Goal: Task Accomplishment & Management: Manage account settings

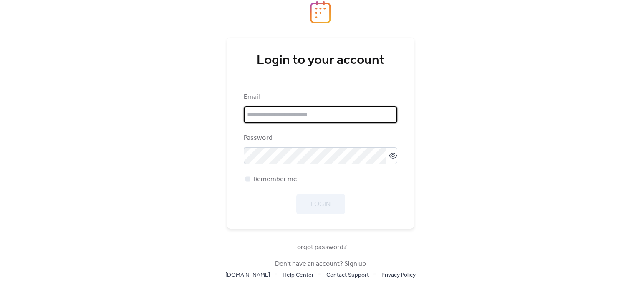
click at [301, 116] on input "email" at bounding box center [321, 114] width 154 height 17
type input "**********"
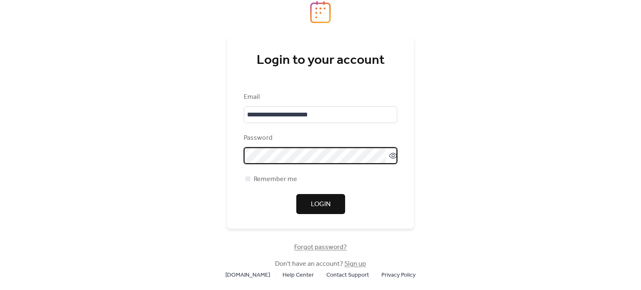
drag, startPoint x: 321, startPoint y: 208, endPoint x: 328, endPoint y: 206, distance: 6.9
click at [322, 208] on span "Login" at bounding box center [321, 204] width 20 height 10
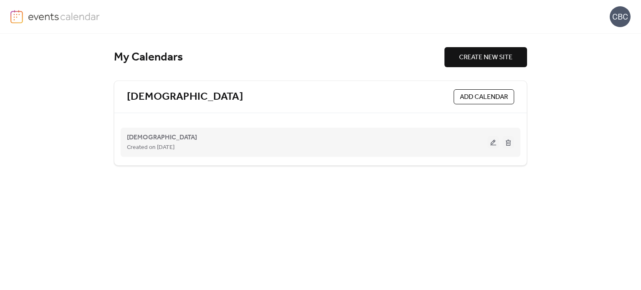
click at [491, 141] on button at bounding box center [493, 142] width 12 height 13
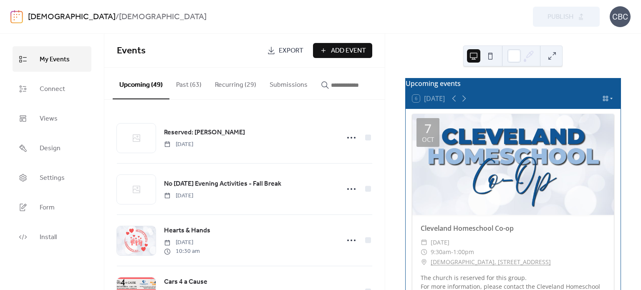
click at [609, 101] on icon at bounding box center [611, 98] width 5 height 5
click at [602, 108] on div "Month" at bounding box center [590, 113] width 41 height 11
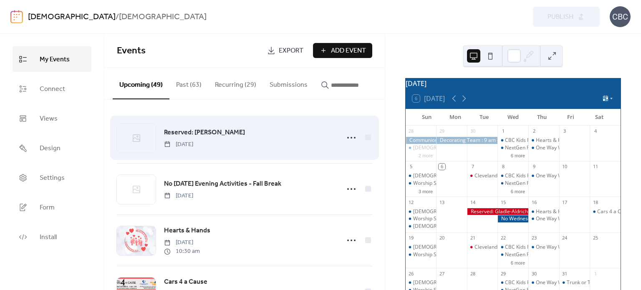
scroll to position [42, 0]
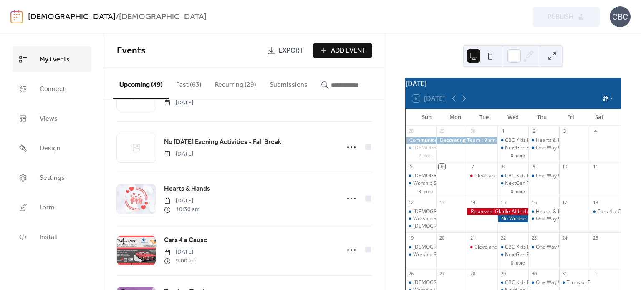
click at [510, 244] on div "22" at bounding box center [512, 237] width 31 height 11
click at [349, 46] on span "Add Event" at bounding box center [348, 51] width 35 height 10
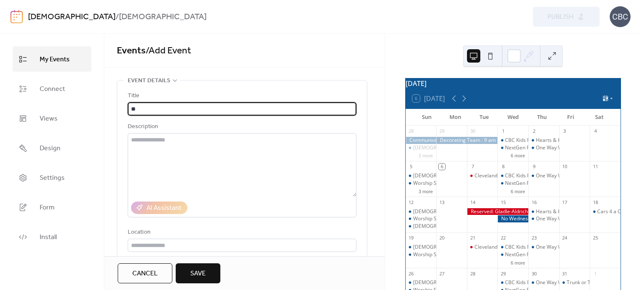
type input "*"
type input "**********"
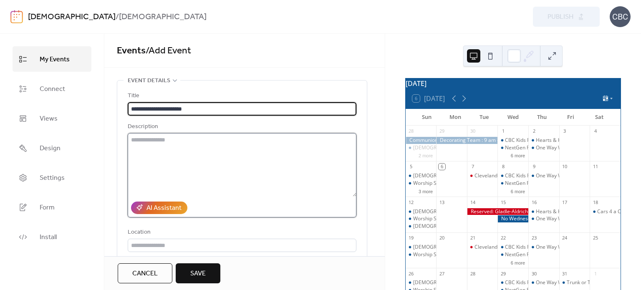
click at [138, 139] on textarea at bounding box center [242, 164] width 229 height 63
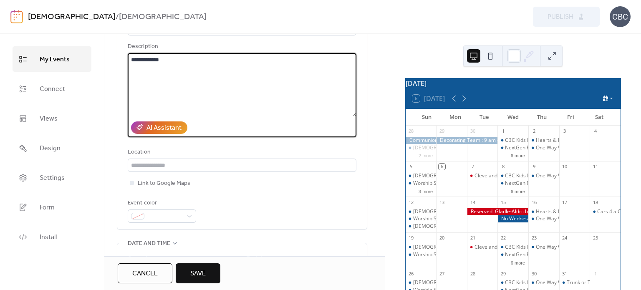
scroll to position [167, 0]
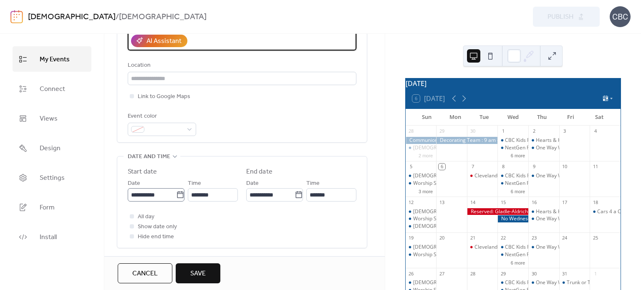
type textarea "**********"
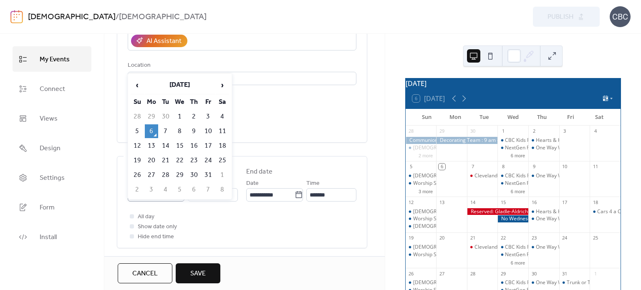
click at [179, 195] on icon at bounding box center [180, 195] width 8 height 8
click at [176, 195] on input "**********" at bounding box center [152, 194] width 48 height 13
click at [180, 155] on td "22" at bounding box center [179, 161] width 13 height 14
type input "**********"
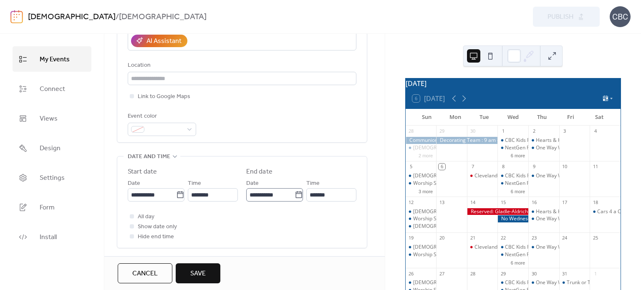
click at [296, 196] on icon at bounding box center [299, 195] width 8 height 8
click at [295, 196] on input "**********" at bounding box center [270, 194] width 48 height 13
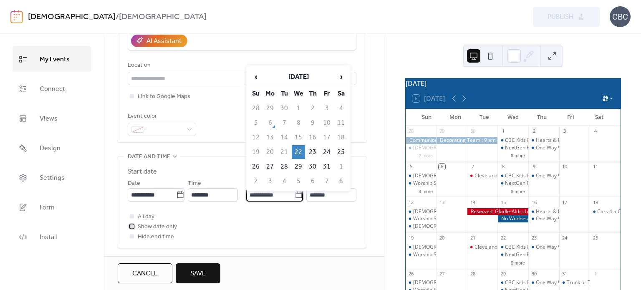
click at [132, 226] on div at bounding box center [132, 226] width 4 height 4
click at [297, 194] on icon at bounding box center [299, 195] width 8 height 8
click at [295, 194] on input "**********" at bounding box center [270, 194] width 48 height 13
click at [344, 149] on td "25" at bounding box center [340, 152] width 13 height 14
type input "**********"
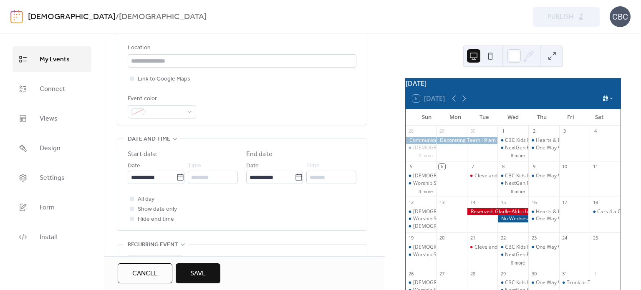
scroll to position [177, 0]
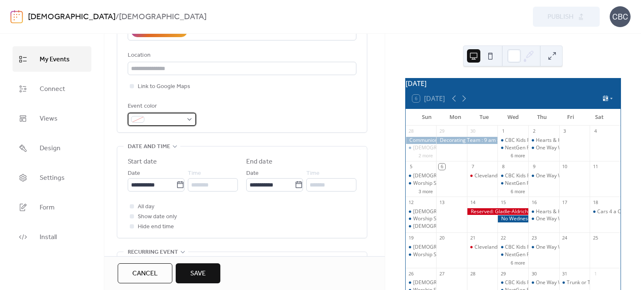
click at [186, 118] on div at bounding box center [162, 119] width 68 height 13
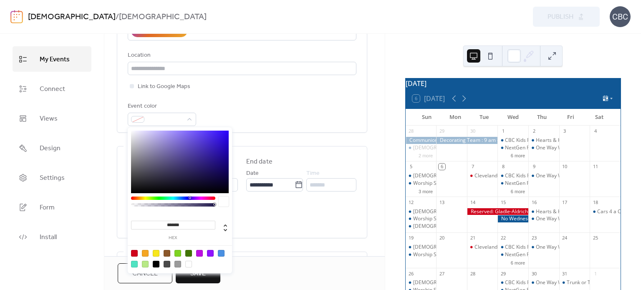
click at [157, 253] on div at bounding box center [156, 253] width 7 height 7
type input "*******"
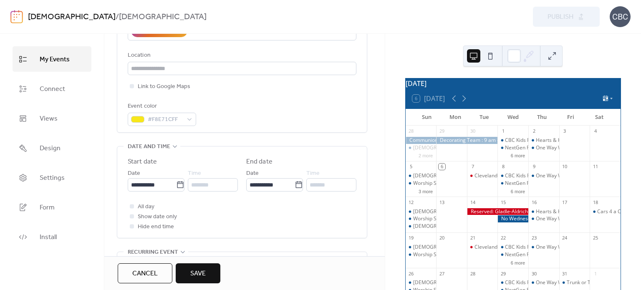
click at [325, 212] on div "All day Show date only Hide end time" at bounding box center [242, 216] width 229 height 30
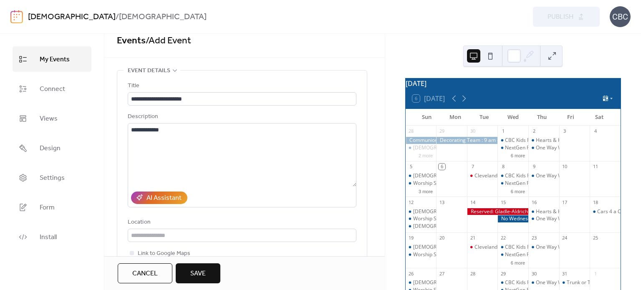
click at [206, 272] on span "Save" at bounding box center [197, 274] width 15 height 10
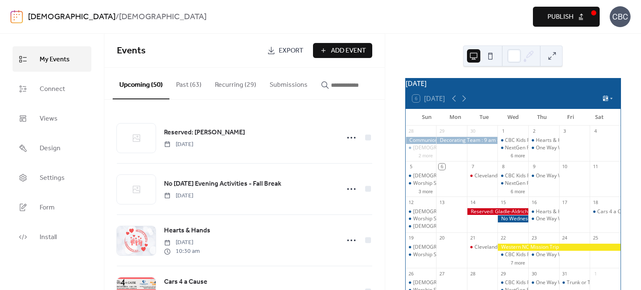
click at [560, 17] on span "Publish" at bounding box center [560, 17] width 26 height 10
click at [464, 103] on icon at bounding box center [464, 98] width 10 height 10
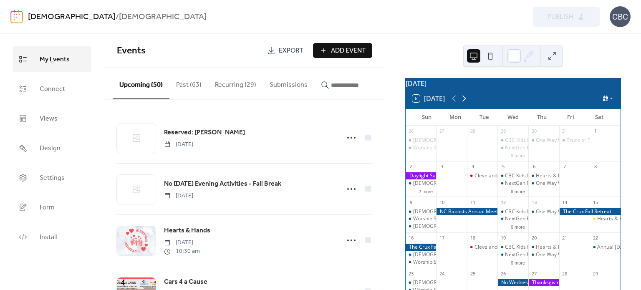
click at [463, 103] on icon at bounding box center [464, 98] width 10 height 10
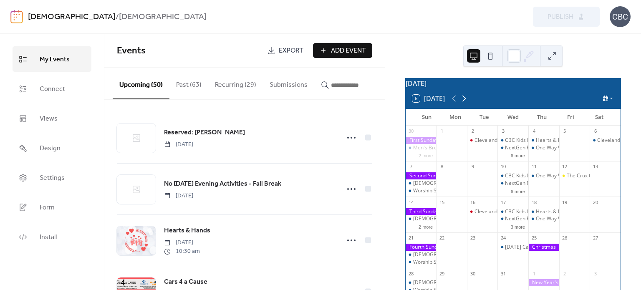
click at [463, 103] on icon at bounding box center [464, 98] width 10 height 10
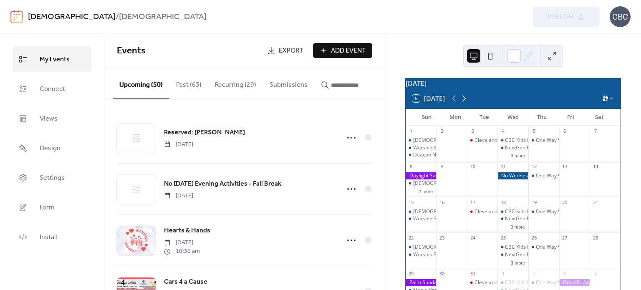
click at [463, 103] on icon at bounding box center [464, 98] width 10 height 10
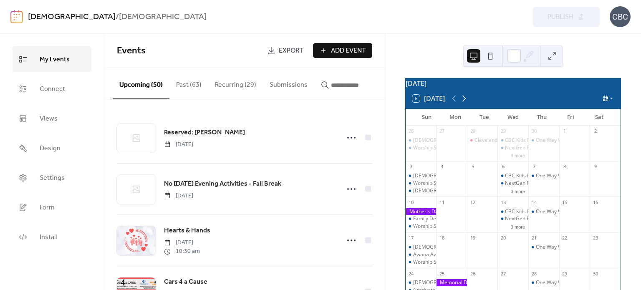
click at [464, 103] on icon at bounding box center [464, 98] width 10 height 10
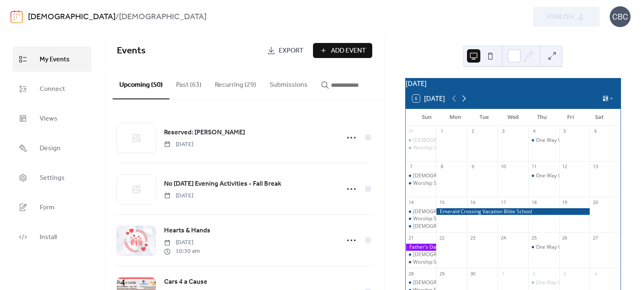
click at [464, 103] on icon at bounding box center [464, 98] width 10 height 10
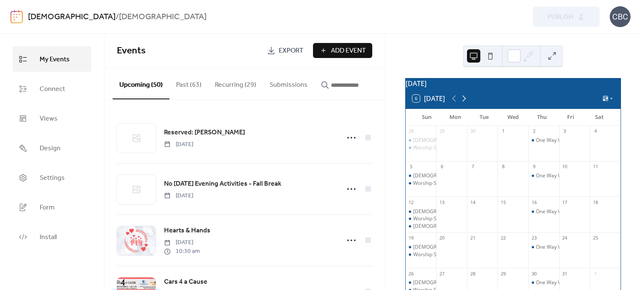
click at [464, 103] on icon at bounding box center [464, 98] width 10 height 10
click at [352, 53] on span "Add Event" at bounding box center [348, 51] width 35 height 10
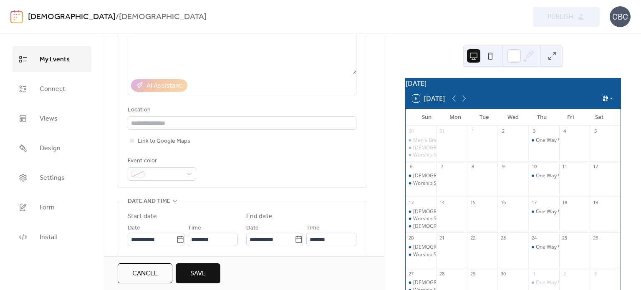
scroll to position [125, 0]
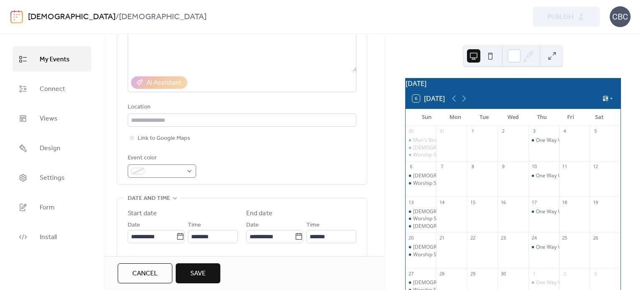
type input "*********"
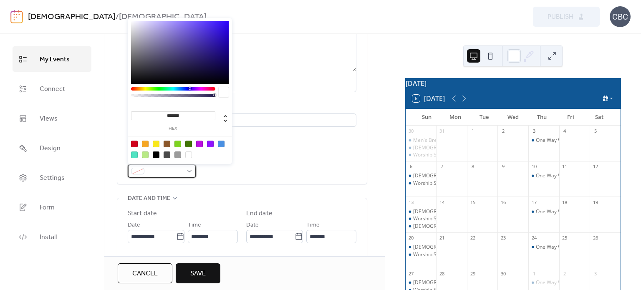
click at [190, 172] on div at bounding box center [162, 170] width 68 height 13
click at [199, 143] on div at bounding box center [199, 144] width 7 height 7
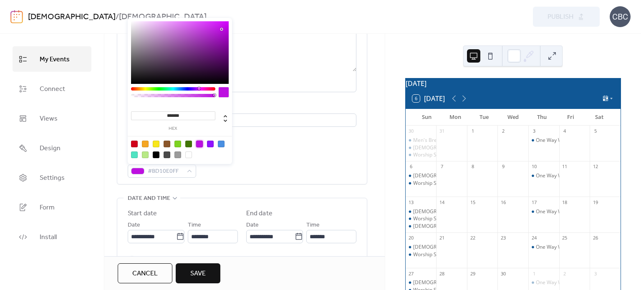
click at [210, 145] on div at bounding box center [210, 144] width 7 height 7
type input "*******"
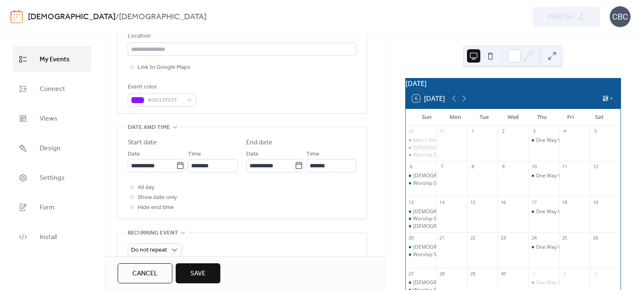
scroll to position [209, 0]
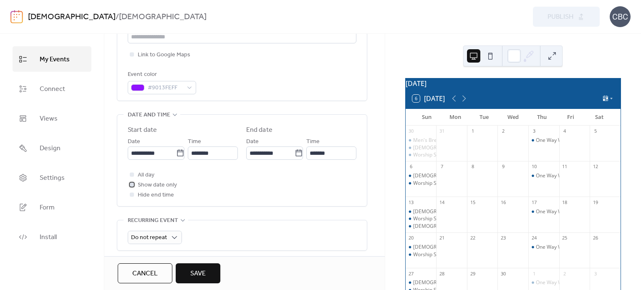
click at [131, 183] on div at bounding box center [132, 184] width 4 height 4
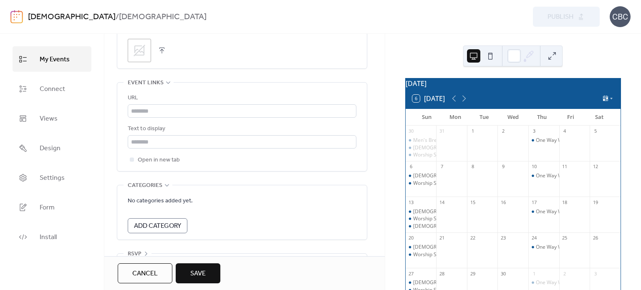
scroll to position [469, 0]
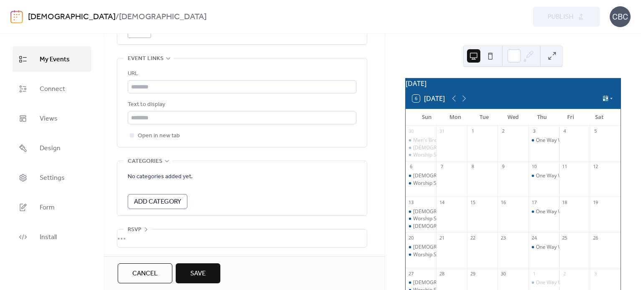
click at [201, 270] on span "Save" at bounding box center [197, 274] width 15 height 10
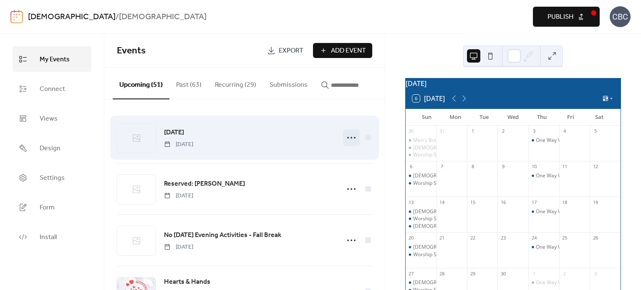
click at [346, 138] on icon at bounding box center [351, 137] width 13 height 13
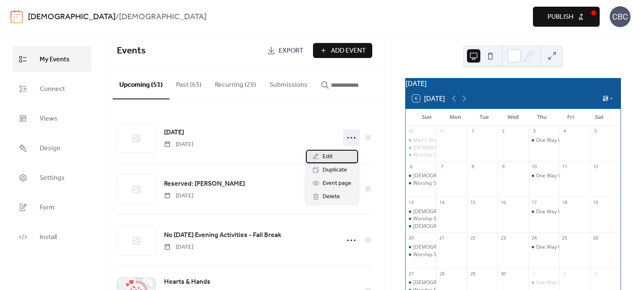
click at [337, 157] on div "Edit" at bounding box center [332, 156] width 52 height 13
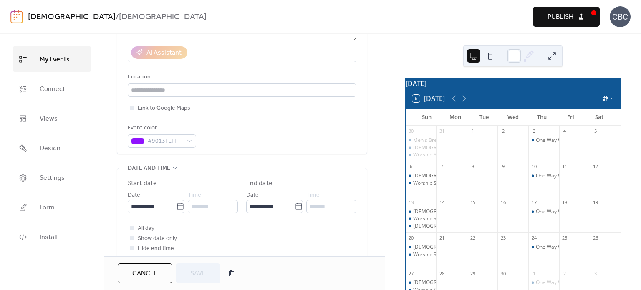
scroll to position [167, 0]
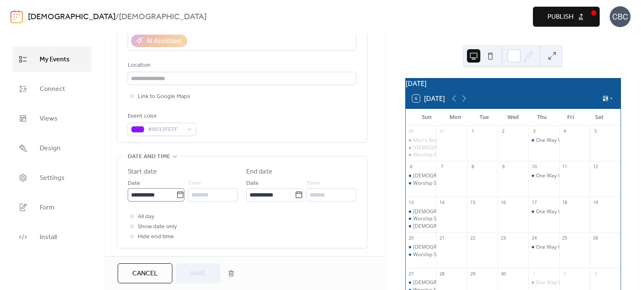
click at [177, 191] on icon at bounding box center [180, 195] width 8 height 8
click at [176, 191] on input "**********" at bounding box center [152, 194] width 48 height 13
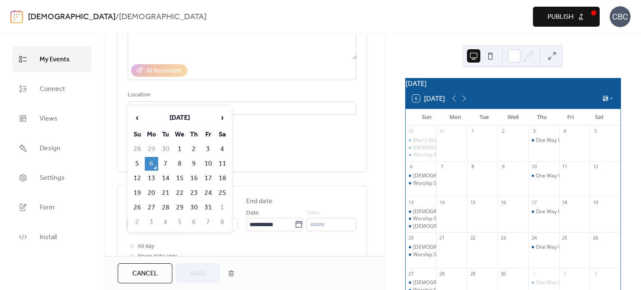
scroll to position [125, 0]
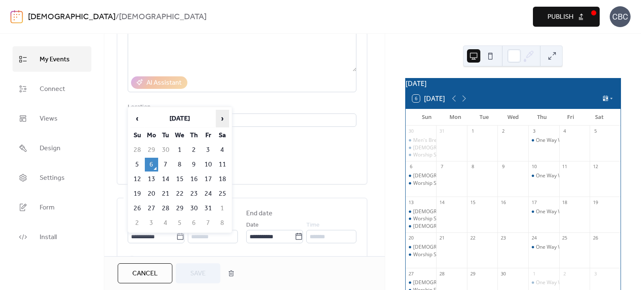
click at [220, 119] on span "›" at bounding box center [222, 118] width 13 height 17
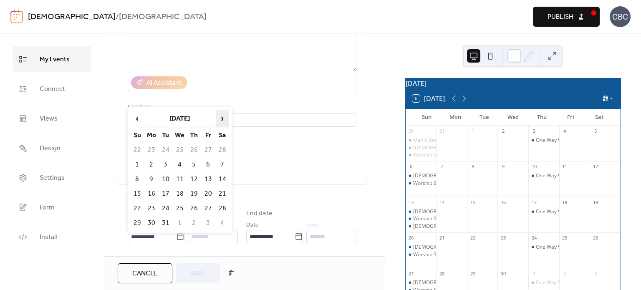
click at [220, 119] on span "›" at bounding box center [222, 118] width 13 height 17
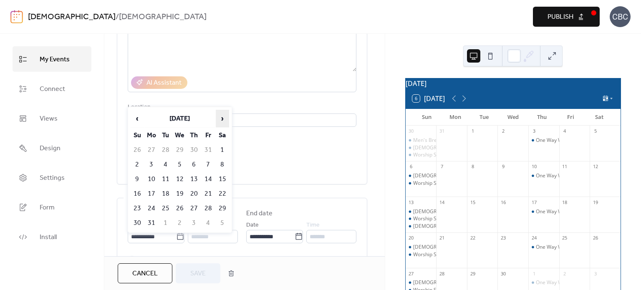
click at [220, 119] on span "›" at bounding box center [222, 118] width 13 height 17
click at [150, 165] on td "7" at bounding box center [151, 165] width 13 height 14
type input "**********"
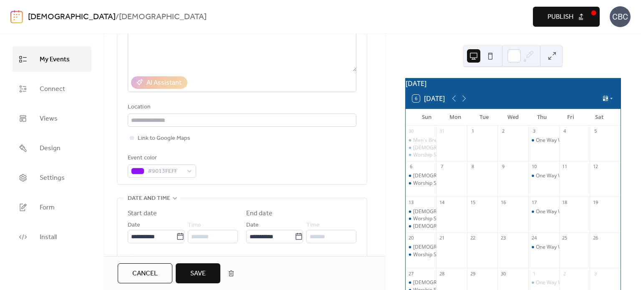
click at [198, 276] on span "Save" at bounding box center [197, 274] width 15 height 10
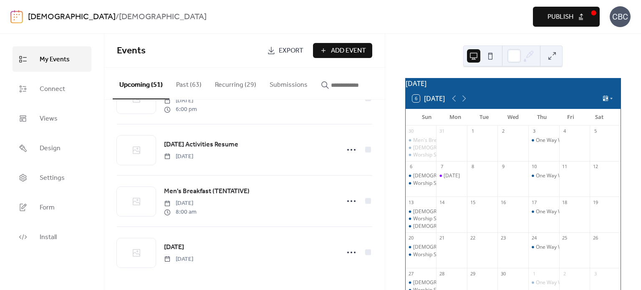
scroll to position [2453, 0]
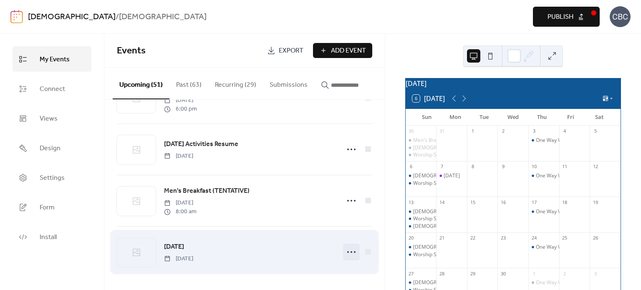
click at [347, 252] on icon at bounding box center [351, 251] width 13 height 13
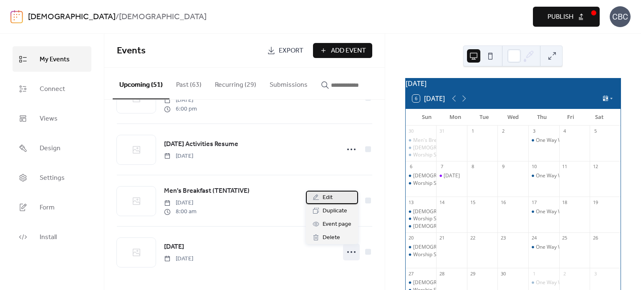
click at [332, 196] on span "Edit" at bounding box center [327, 198] width 10 height 10
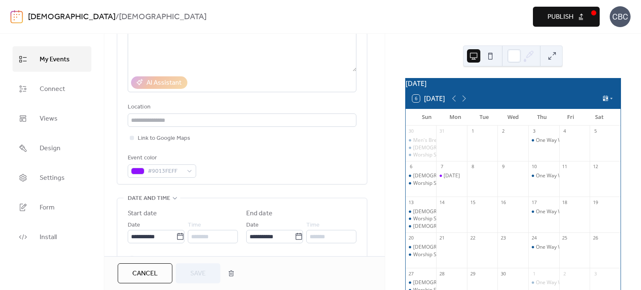
scroll to position [209, 0]
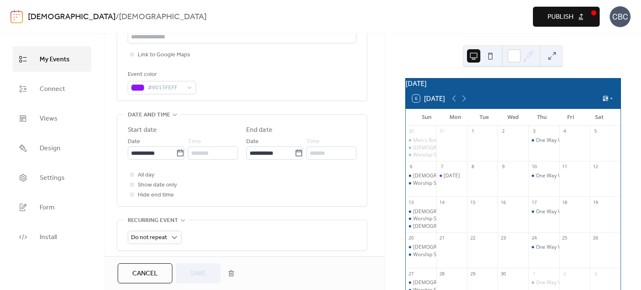
click at [132, 174] on div at bounding box center [132, 174] width 4 height 4
click at [131, 174] on div at bounding box center [132, 174] width 4 height 4
click at [132, 183] on icon at bounding box center [132, 184] width 3 height 3
click at [132, 175] on div at bounding box center [132, 174] width 4 height 4
click at [195, 266] on button "Save" at bounding box center [198, 273] width 45 height 20
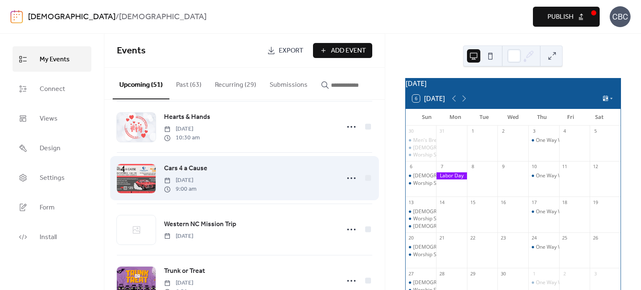
scroll to position [125, 0]
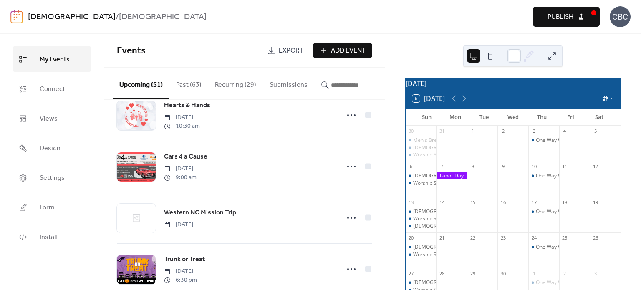
drag, startPoint x: 227, startPoint y: 82, endPoint x: 244, endPoint y: 90, distance: 18.3
click at [227, 82] on button "Recurring (29)" at bounding box center [235, 83] width 55 height 31
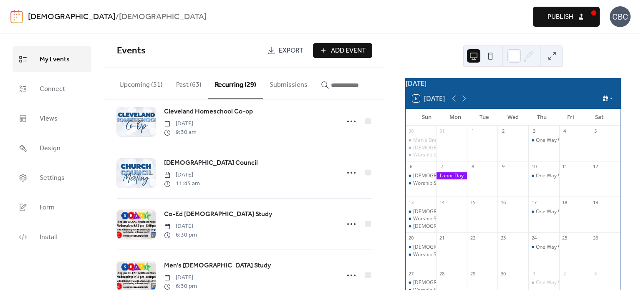
scroll to position [1210, 0]
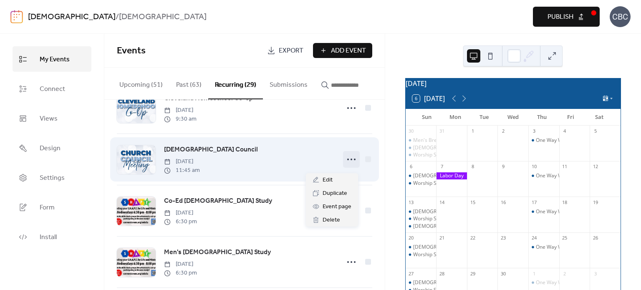
click at [346, 163] on icon at bounding box center [351, 159] width 13 height 13
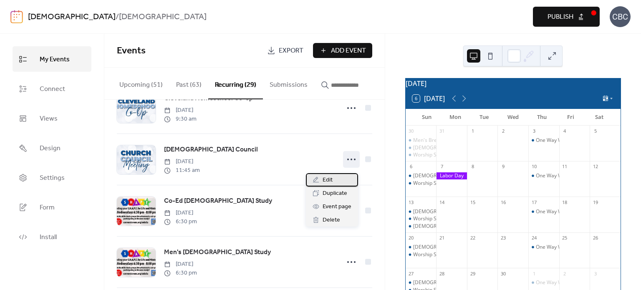
click at [332, 179] on span "Edit" at bounding box center [327, 180] width 10 height 10
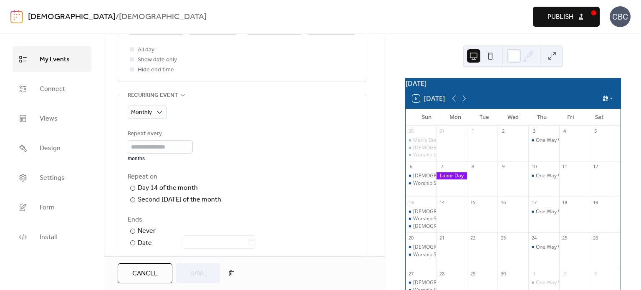
scroll to position [417, 0]
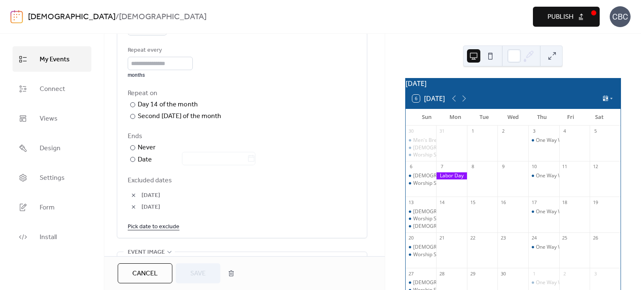
click at [148, 226] on link "Pick date to exclude" at bounding box center [154, 226] width 52 height 10
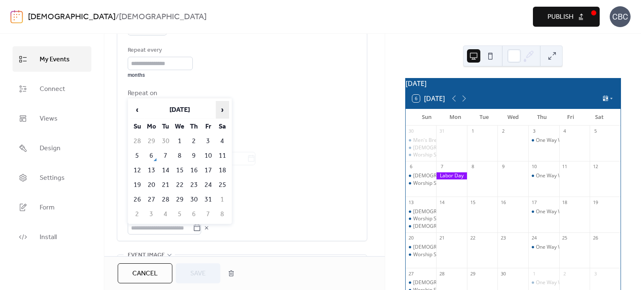
click at [222, 109] on span "›" at bounding box center [222, 109] width 13 height 17
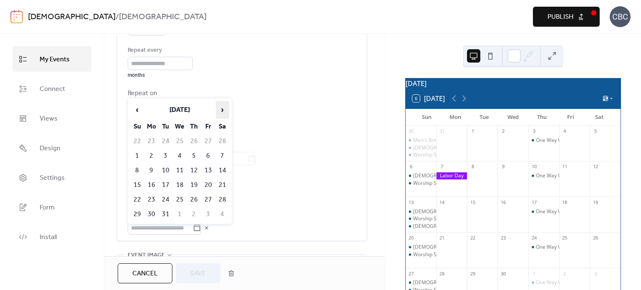
click at [222, 109] on span "›" at bounding box center [222, 109] width 13 height 17
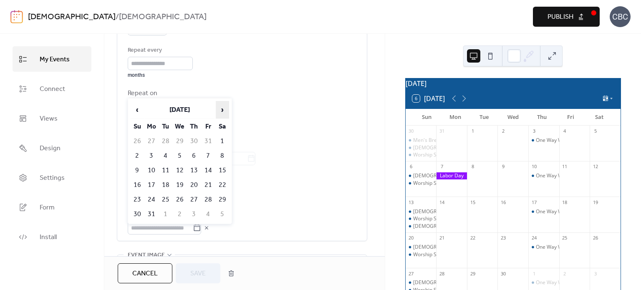
click at [222, 109] on span "›" at bounding box center [222, 109] width 13 height 17
click at [138, 169] on td "13" at bounding box center [137, 171] width 13 height 14
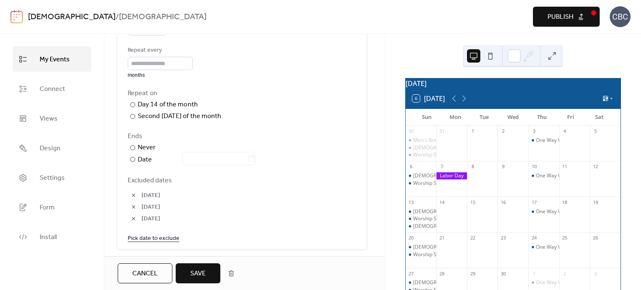
click at [196, 271] on span "Save" at bounding box center [197, 274] width 15 height 10
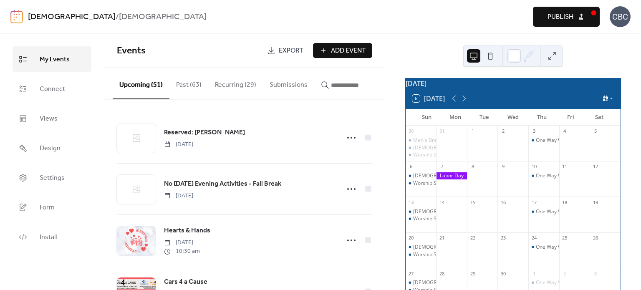
click at [562, 13] on span "Publish" at bounding box center [560, 17] width 26 height 10
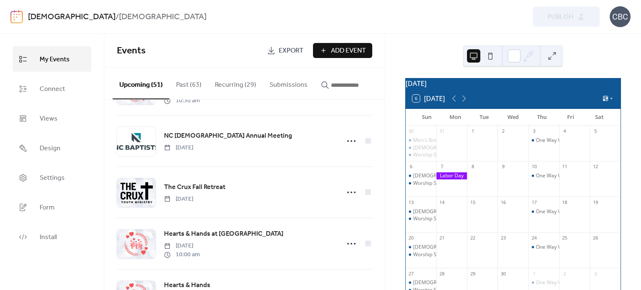
scroll to position [459, 0]
click at [234, 86] on button "Recurring (29)" at bounding box center [235, 83] width 55 height 31
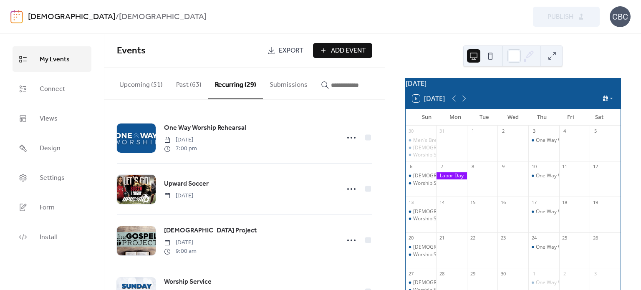
click at [143, 86] on button "Upcoming (51)" at bounding box center [141, 83] width 57 height 31
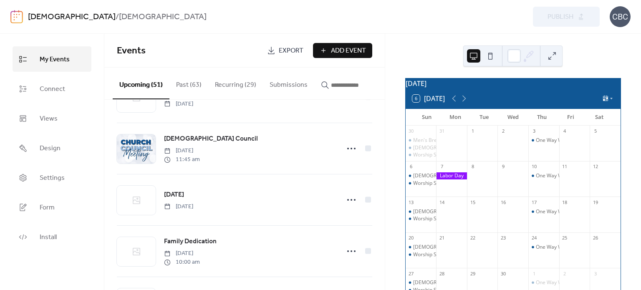
scroll to position [1911, 0]
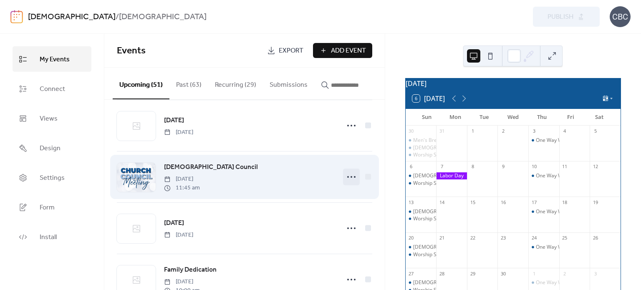
click at [350, 179] on icon at bounding box center [351, 176] width 13 height 13
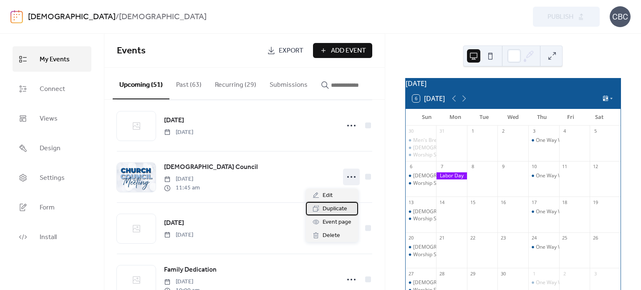
click at [342, 210] on span "Duplicate" at bounding box center [334, 209] width 25 height 10
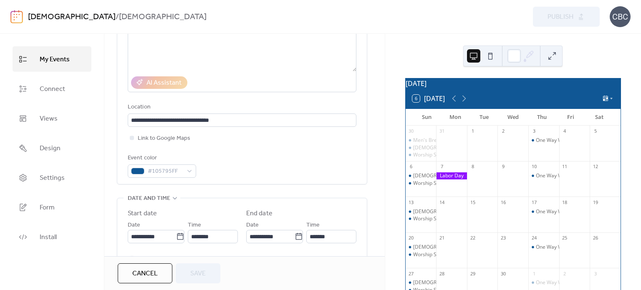
scroll to position [209, 0]
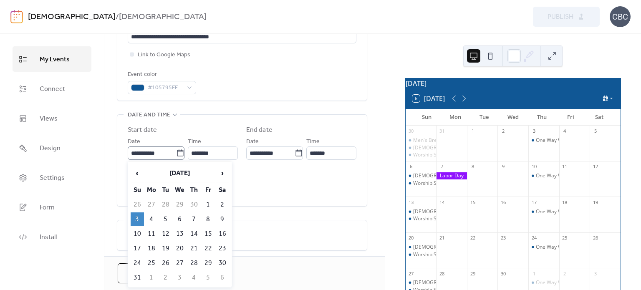
click at [178, 154] on icon at bounding box center [180, 153] width 8 height 8
click at [176, 154] on input "**********" at bounding box center [152, 152] width 48 height 13
click at [223, 171] on span "›" at bounding box center [222, 173] width 13 height 17
click at [222, 173] on span "›" at bounding box center [222, 173] width 13 height 17
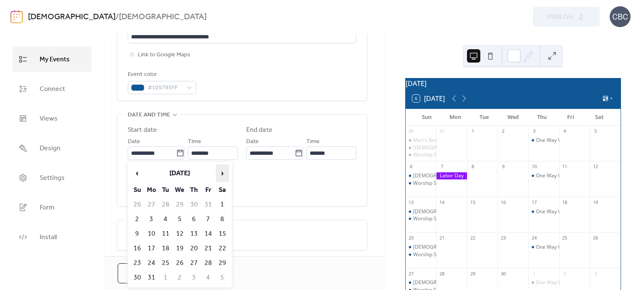
click at [222, 173] on span "›" at bounding box center [222, 173] width 13 height 17
click at [137, 248] on td "20" at bounding box center [137, 249] width 13 height 14
type input "**********"
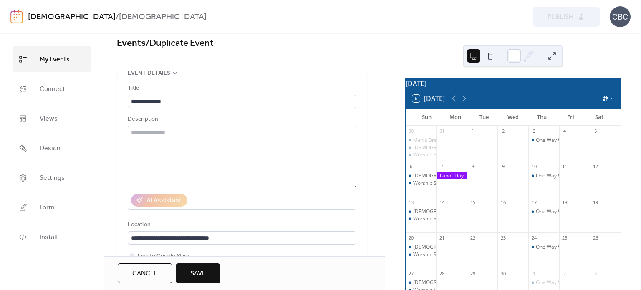
scroll to position [0, 0]
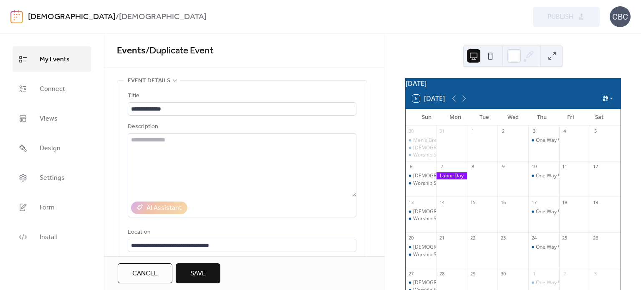
click at [203, 270] on span "Save" at bounding box center [197, 274] width 15 height 10
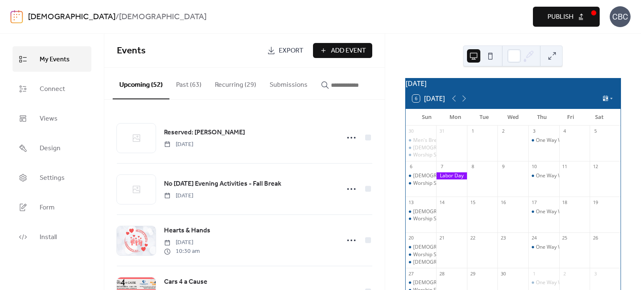
click at [554, 14] on span "Publish" at bounding box center [560, 17] width 26 height 10
click at [429, 208] on div "13" at bounding box center [420, 201] width 31 height 11
click at [332, 50] on span "Add Event" at bounding box center [348, 51] width 35 height 10
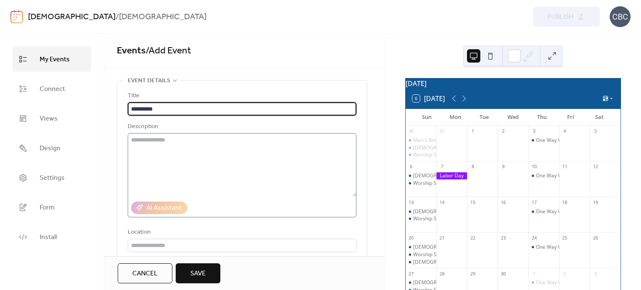
type input "**********"
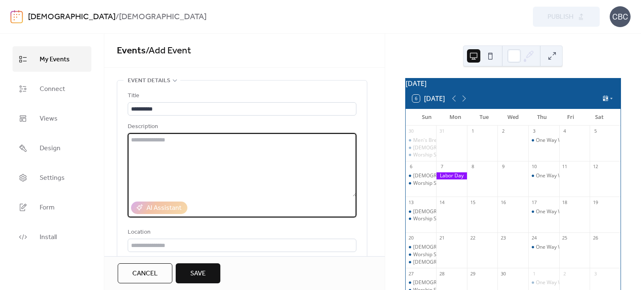
click at [151, 145] on textarea at bounding box center [242, 164] width 229 height 63
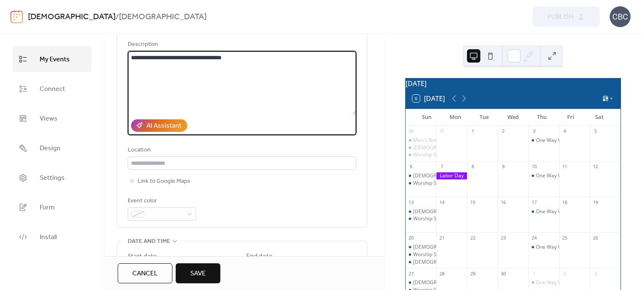
scroll to position [83, 0]
type textarea "**********"
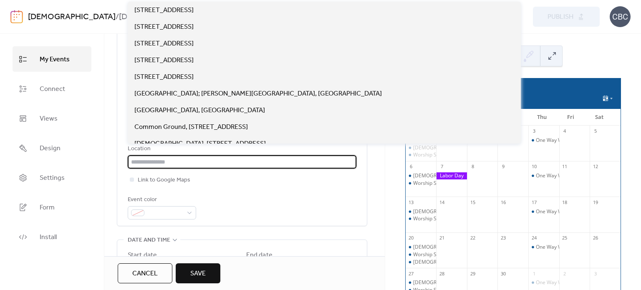
click at [140, 164] on input "text" at bounding box center [242, 161] width 229 height 13
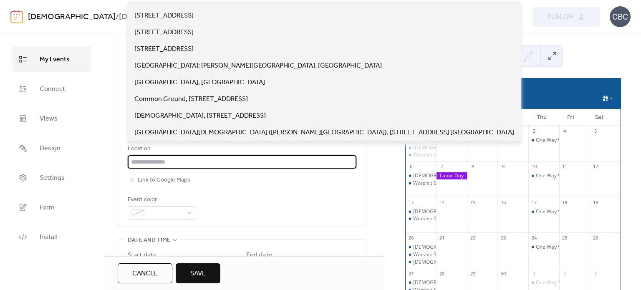
scroll to position [42, 0]
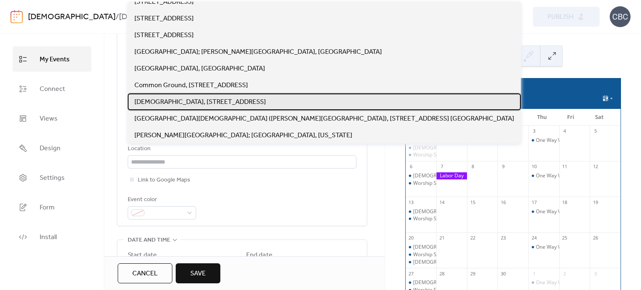
click at [170, 101] on span "[DEMOGRAPHIC_DATA], [STREET_ADDRESS]" at bounding box center [199, 102] width 131 height 10
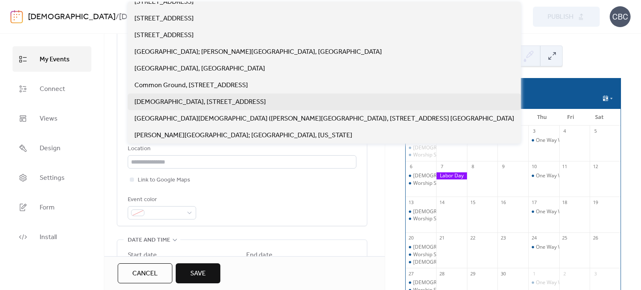
type input "**********"
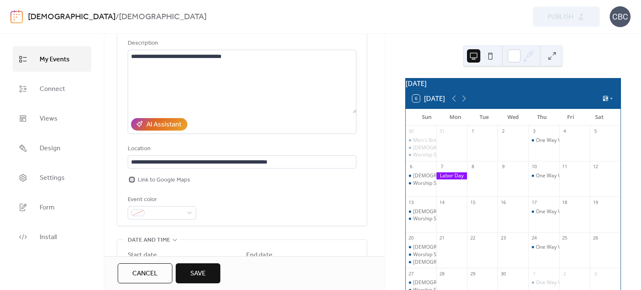
click at [131, 178] on div at bounding box center [132, 179] width 4 height 4
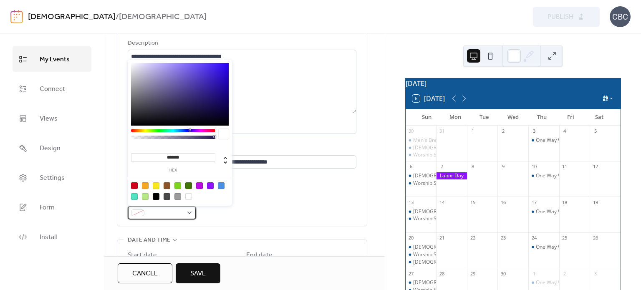
click at [189, 212] on div at bounding box center [162, 212] width 68 height 13
drag, startPoint x: 187, startPoint y: 157, endPoint x: 144, endPoint y: 157, distance: 43.4
click at [144, 157] on input "*******" at bounding box center [173, 157] width 84 height 9
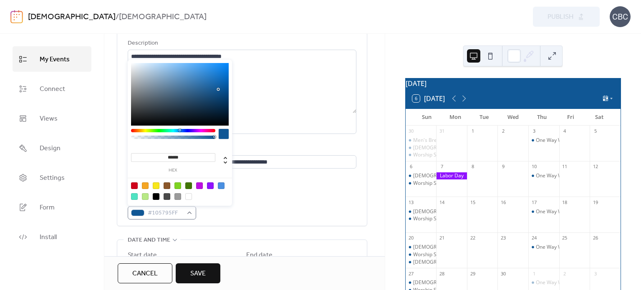
type input "******"
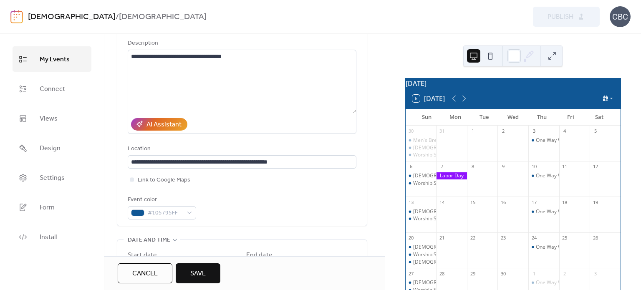
click at [269, 191] on div "**********" at bounding box center [242, 114] width 229 height 212
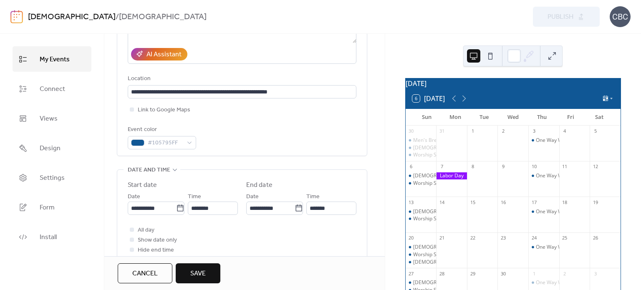
scroll to position [167, 0]
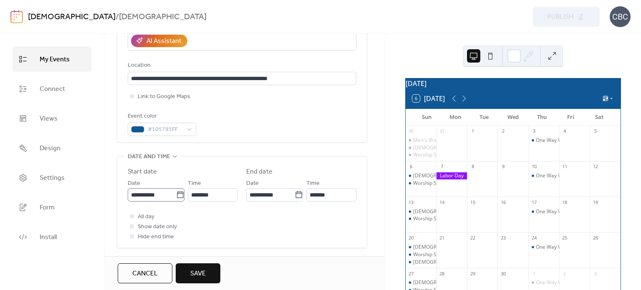
click at [177, 195] on icon at bounding box center [180, 195] width 8 height 8
click at [176, 195] on input "**********" at bounding box center [152, 194] width 48 height 13
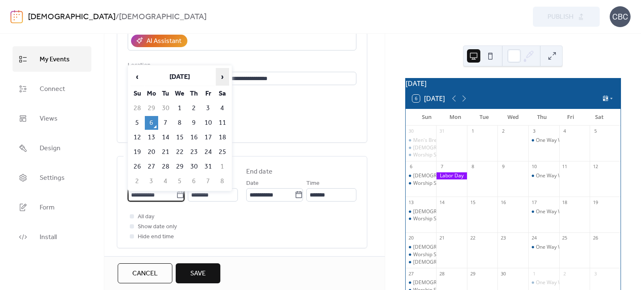
click at [222, 81] on span "›" at bounding box center [222, 76] width 13 height 17
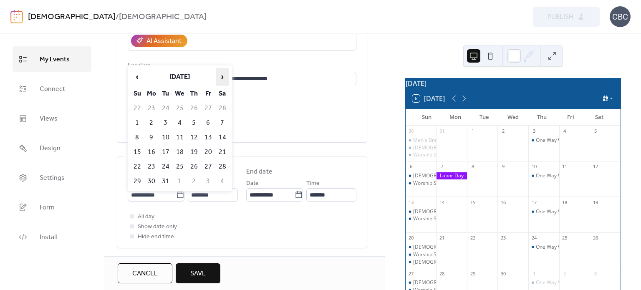
click at [222, 81] on span "›" at bounding box center [222, 76] width 13 height 17
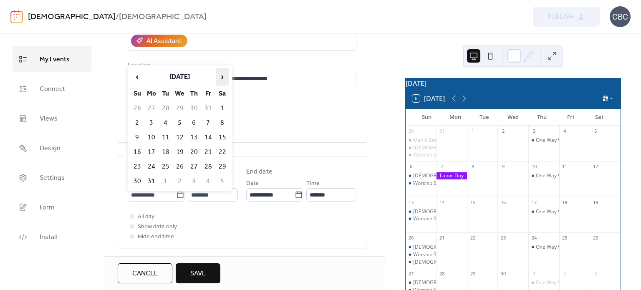
click at [222, 81] on span "›" at bounding box center [222, 76] width 13 height 17
click at [138, 136] on td "13" at bounding box center [137, 138] width 13 height 14
type input "**********"
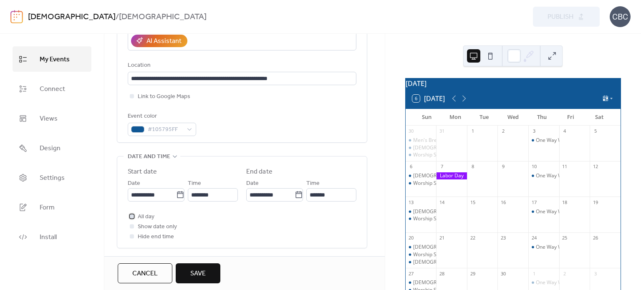
click at [131, 217] on div at bounding box center [132, 216] width 4 height 4
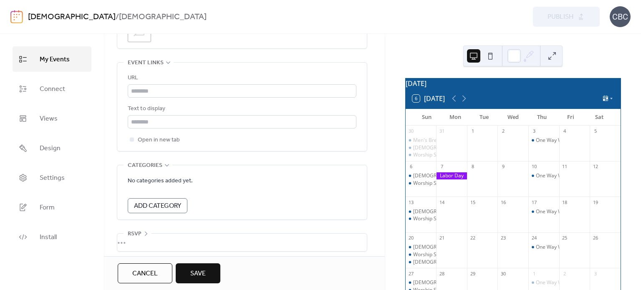
scroll to position [469, 0]
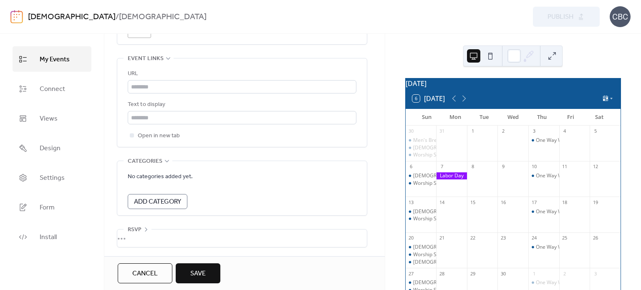
click at [197, 269] on span "Save" at bounding box center [197, 274] width 15 height 10
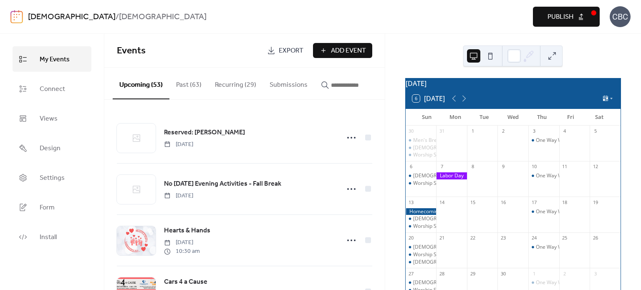
click at [564, 18] on span "Publish" at bounding box center [560, 17] width 26 height 10
click at [424, 215] on div at bounding box center [420, 211] width 31 height 7
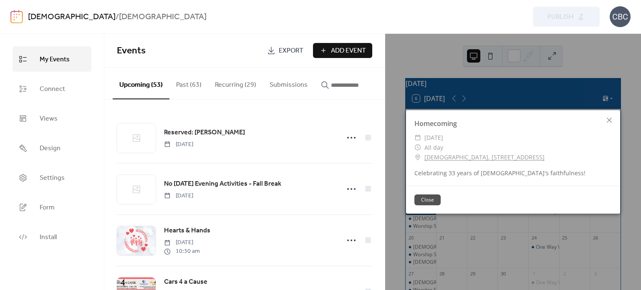
click at [427, 198] on button "Close" at bounding box center [427, 199] width 26 height 11
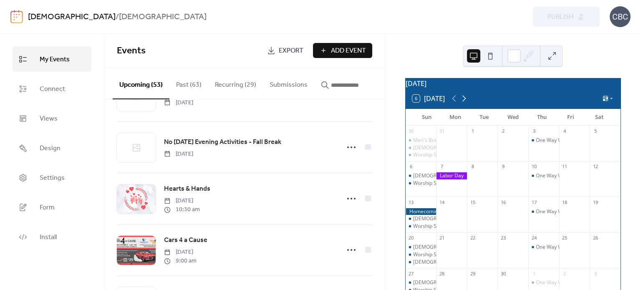
click at [466, 103] on icon at bounding box center [464, 98] width 10 height 10
click at [429, 101] on button "6 [DATE]" at bounding box center [428, 99] width 38 height 12
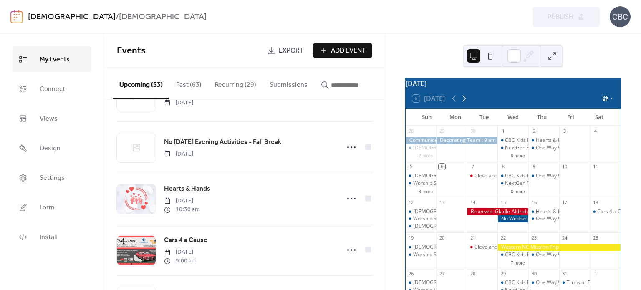
click at [465, 102] on icon at bounding box center [464, 99] width 4 height 6
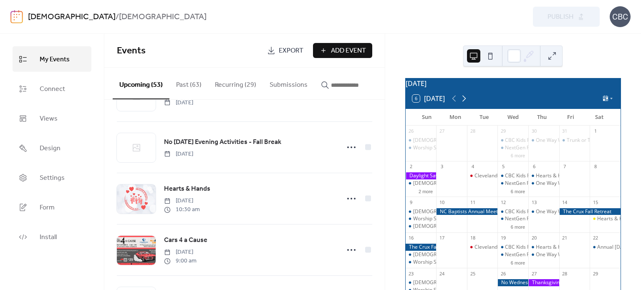
click at [464, 103] on icon at bounding box center [464, 98] width 10 height 10
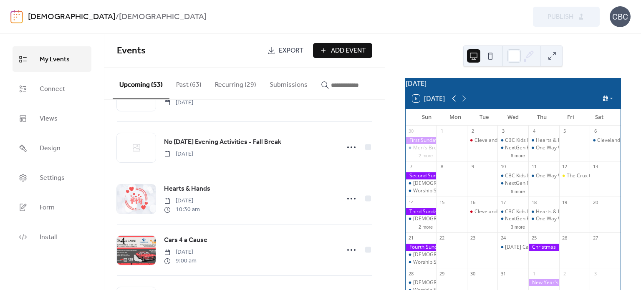
click at [456, 103] on icon at bounding box center [454, 98] width 10 height 10
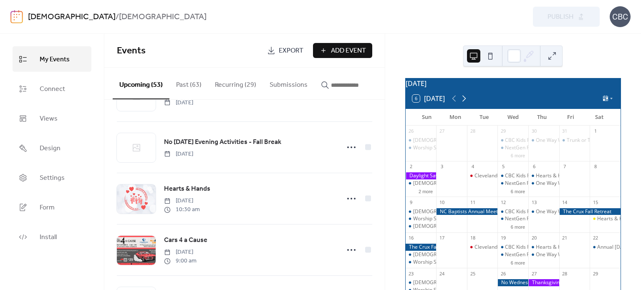
click at [467, 103] on icon at bounding box center [464, 98] width 10 height 10
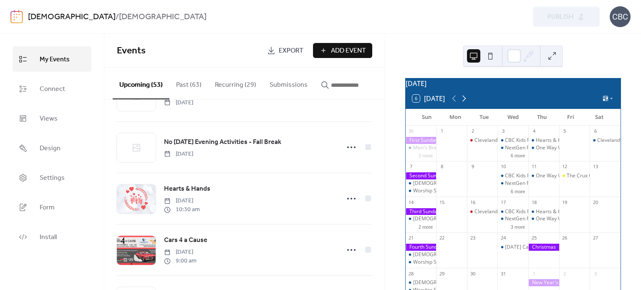
click at [464, 101] on icon at bounding box center [464, 99] width 4 height 6
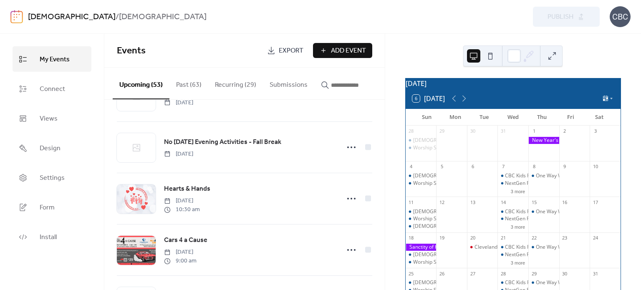
click at [335, 48] on span "Add Event" at bounding box center [348, 51] width 35 height 10
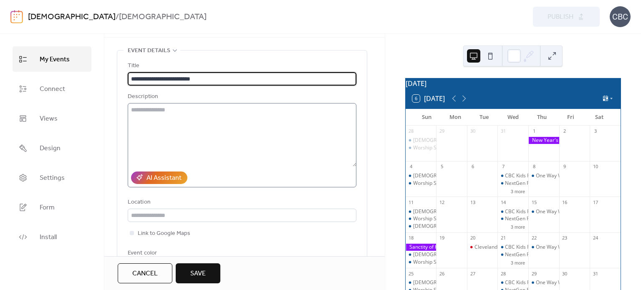
scroll to position [42, 0]
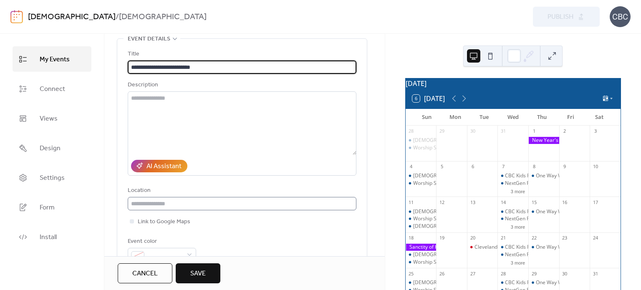
type input "**********"
click at [144, 201] on input "text" at bounding box center [242, 203] width 229 height 13
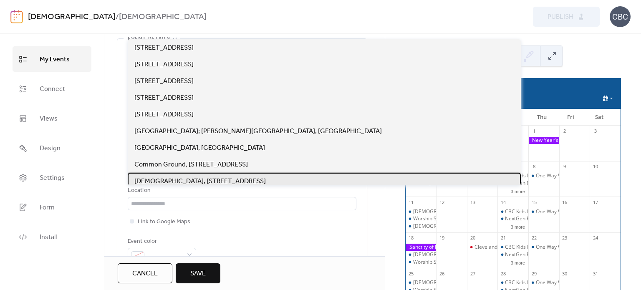
click at [164, 180] on span "[DEMOGRAPHIC_DATA], [STREET_ADDRESS]" at bounding box center [199, 181] width 131 height 10
type input "**********"
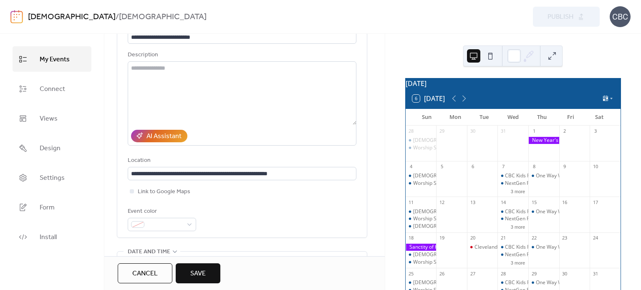
scroll to position [83, 0]
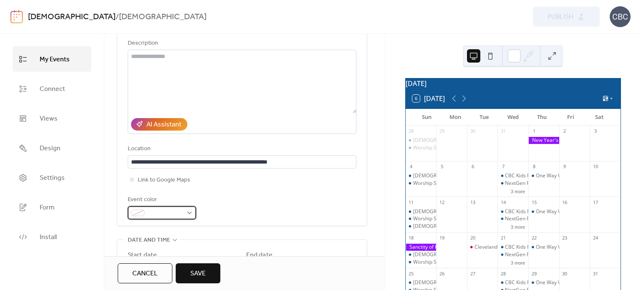
click at [189, 214] on div at bounding box center [162, 212] width 68 height 13
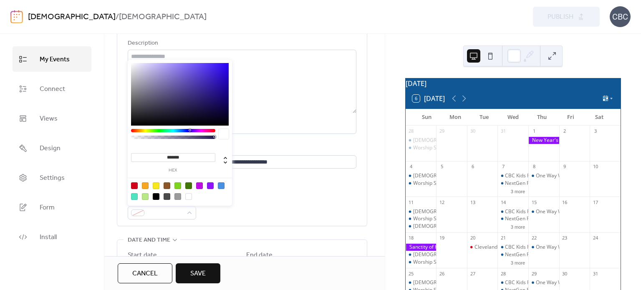
drag, startPoint x: 184, startPoint y: 155, endPoint x: 158, endPoint y: 156, distance: 26.3
click at [158, 156] on input "*******" at bounding box center [173, 157] width 84 height 9
type input "******"
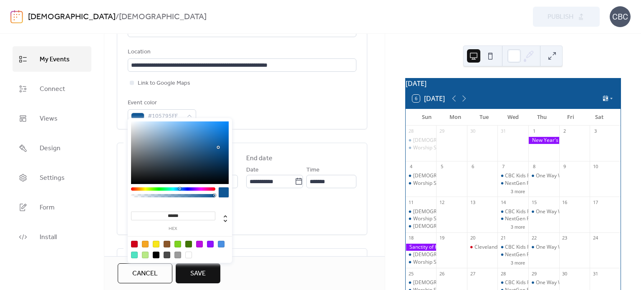
scroll to position [167, 0]
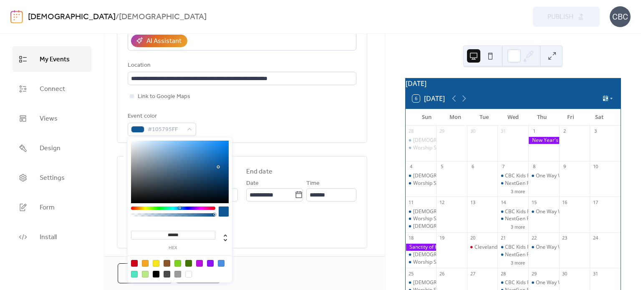
click at [314, 116] on div "Event color #105795FF" at bounding box center [242, 123] width 229 height 25
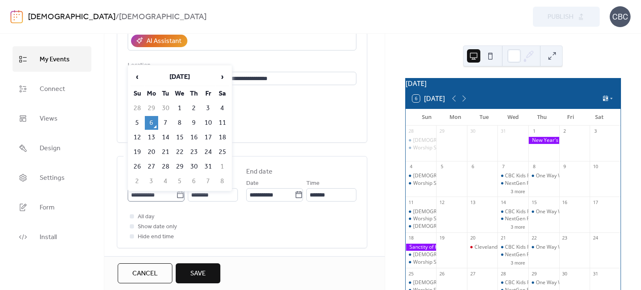
click at [176, 194] on icon at bounding box center [180, 195] width 8 height 8
click at [175, 194] on input "**********" at bounding box center [152, 194] width 48 height 13
click at [222, 76] on span "›" at bounding box center [222, 76] width 13 height 17
click at [140, 122] on td "7" at bounding box center [137, 123] width 13 height 14
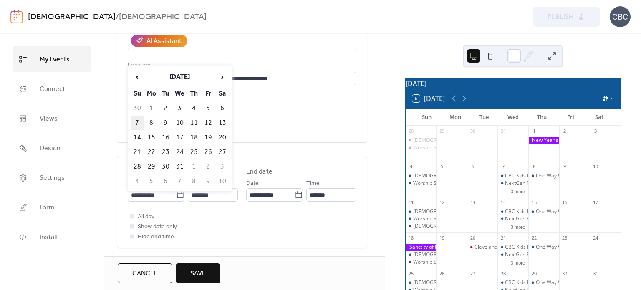
type input "**********"
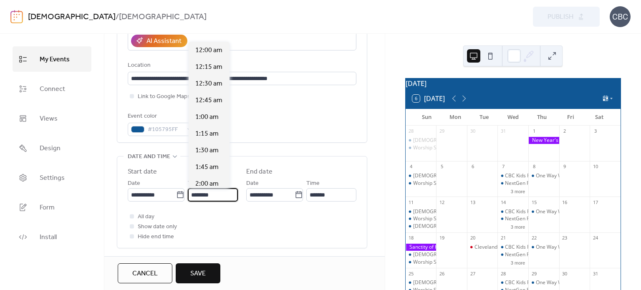
click at [201, 195] on input "********" at bounding box center [213, 194] width 50 height 13
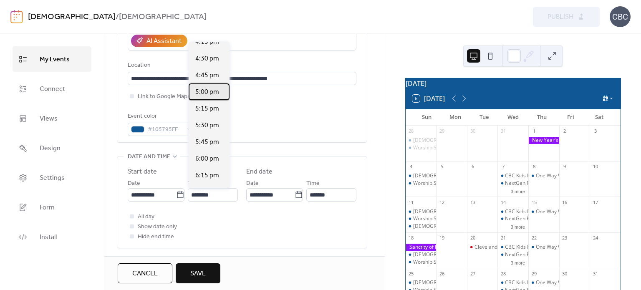
click at [215, 93] on span "5:00 pm" at bounding box center [207, 92] width 24 height 10
type input "*******"
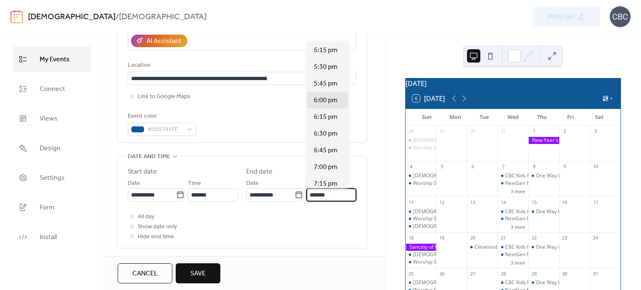
click at [323, 195] on input "*******" at bounding box center [331, 194] width 50 height 13
click at [329, 164] on span "7:00 pm" at bounding box center [326, 167] width 24 height 10
type input "*******"
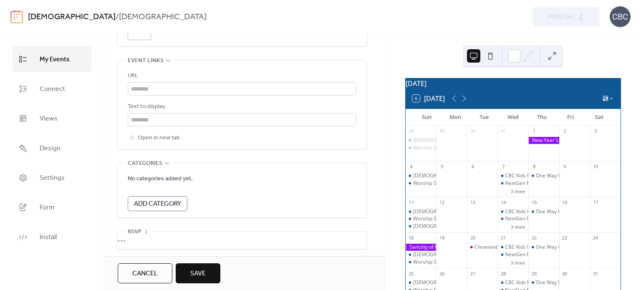
scroll to position [469, 0]
click at [441, 104] on button "6 [DATE]" at bounding box center [428, 99] width 38 height 12
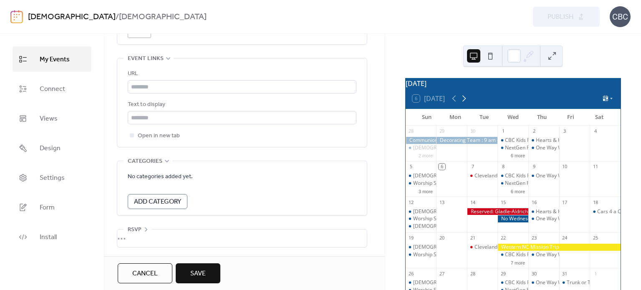
click at [466, 103] on icon at bounding box center [464, 98] width 10 height 10
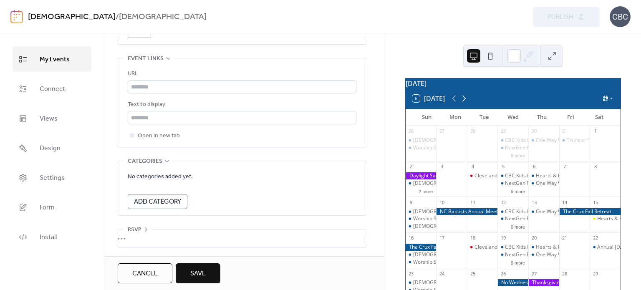
click at [464, 102] on icon at bounding box center [464, 98] width 10 height 10
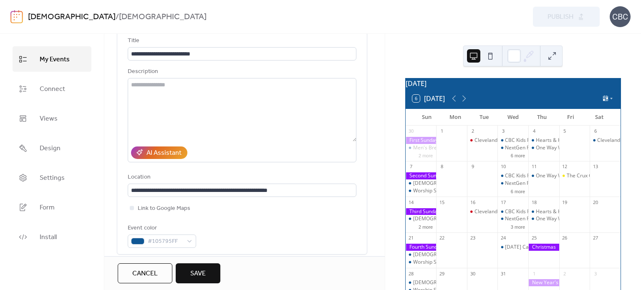
scroll to position [52, 0]
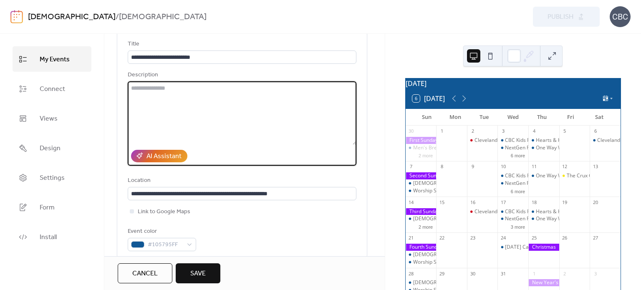
click at [156, 90] on textarea at bounding box center [242, 112] width 229 height 63
type textarea "**********"
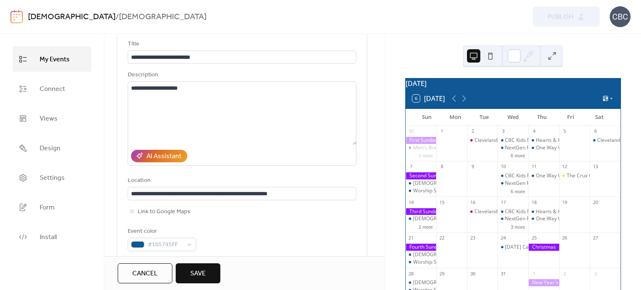
click at [184, 276] on button "Save" at bounding box center [198, 273] width 45 height 20
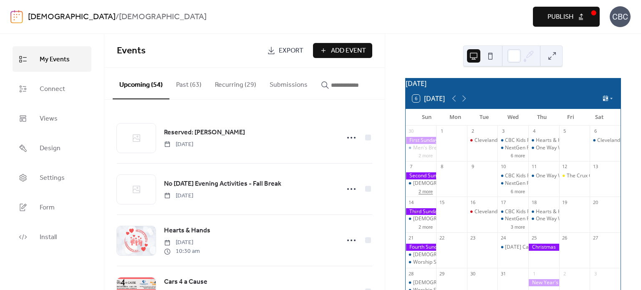
click at [430, 194] on button "2 more" at bounding box center [425, 190] width 21 height 7
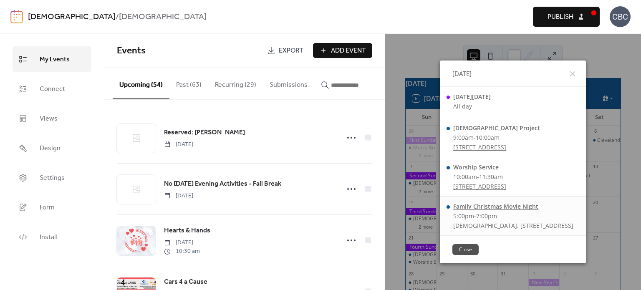
click at [453, 210] on div "Family Christmas Movie Night" at bounding box center [513, 206] width 120 height 8
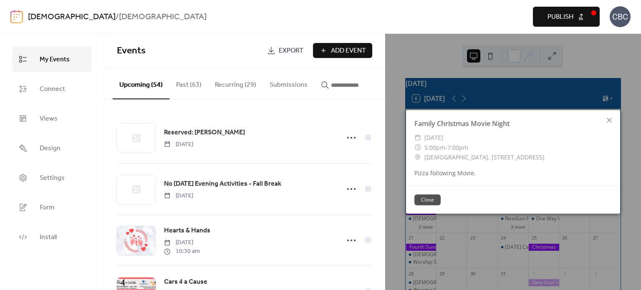
click at [431, 202] on button "Close" at bounding box center [427, 199] width 26 height 11
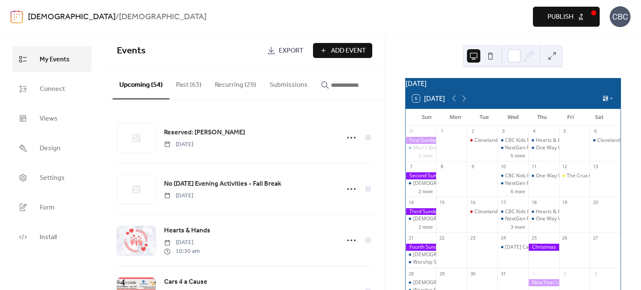
click at [564, 20] on span "Publish" at bounding box center [560, 17] width 26 height 10
click at [427, 194] on button "2 more" at bounding box center [425, 190] width 21 height 7
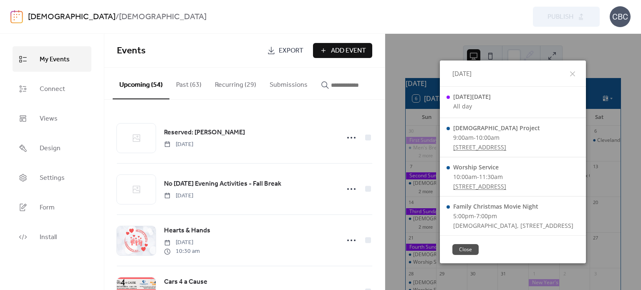
click at [452, 251] on button "Close" at bounding box center [465, 249] width 26 height 11
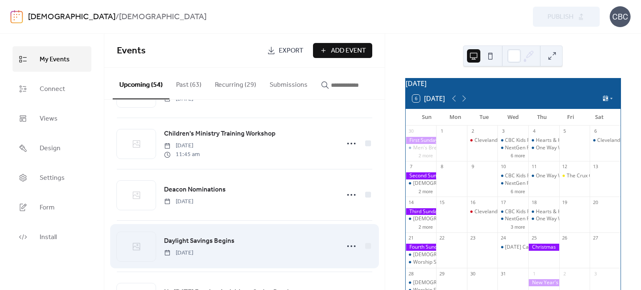
scroll to position [1542, 0]
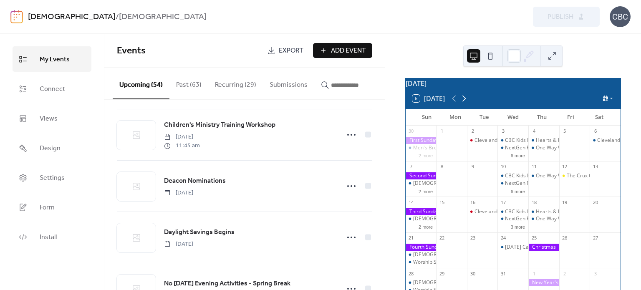
click at [464, 103] on icon at bounding box center [464, 98] width 10 height 10
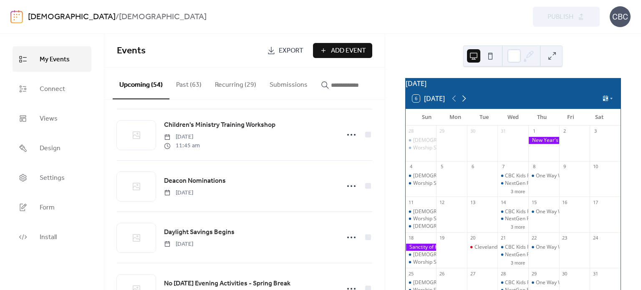
click at [464, 103] on icon at bounding box center [464, 98] width 10 height 10
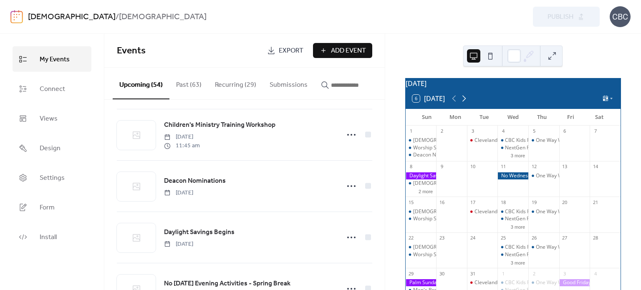
click at [465, 102] on icon at bounding box center [464, 99] width 4 height 6
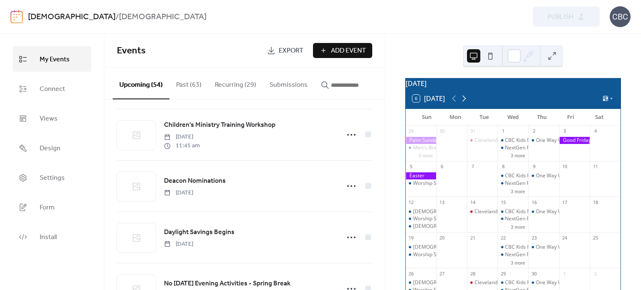
click at [465, 102] on icon at bounding box center [464, 99] width 4 height 6
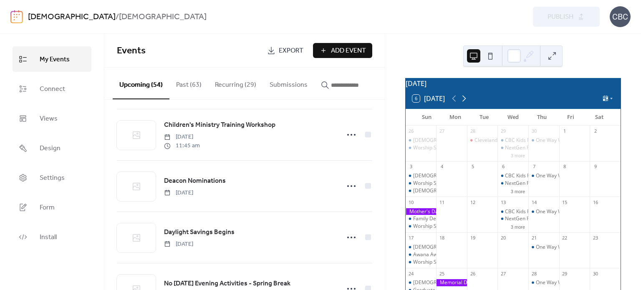
click at [465, 102] on icon at bounding box center [464, 99] width 4 height 6
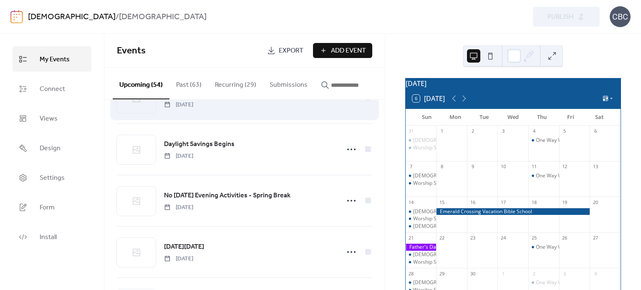
scroll to position [1667, 0]
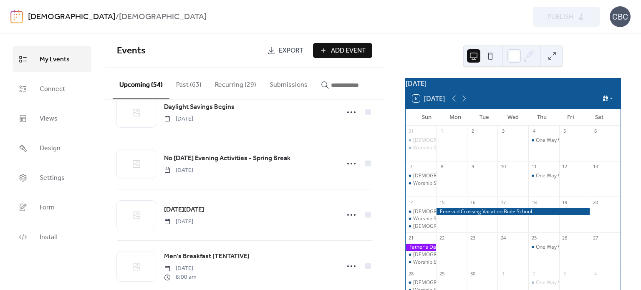
drag, startPoint x: 234, startPoint y: 83, endPoint x: 232, endPoint y: 95, distance: 11.5
click at [234, 83] on button "Recurring (29)" at bounding box center [235, 83] width 55 height 31
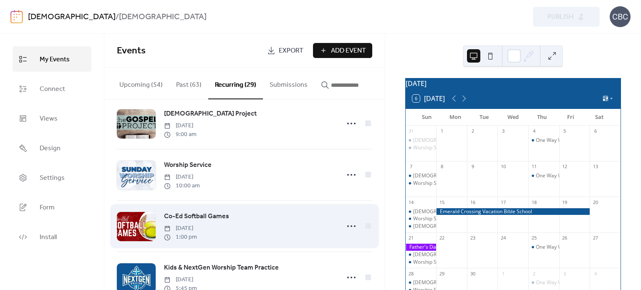
scroll to position [75, 0]
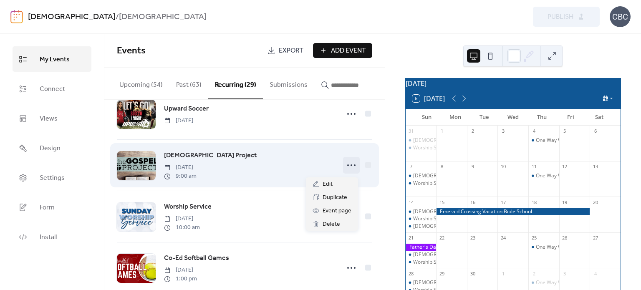
click at [347, 168] on icon at bounding box center [351, 165] width 13 height 13
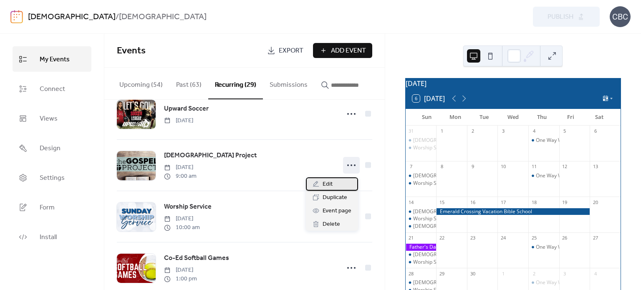
click at [330, 184] on span "Edit" at bounding box center [327, 184] width 10 height 10
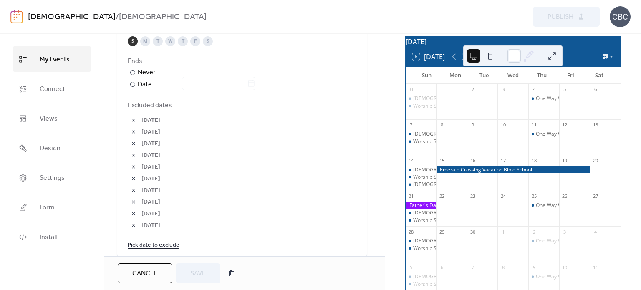
scroll to position [501, 0]
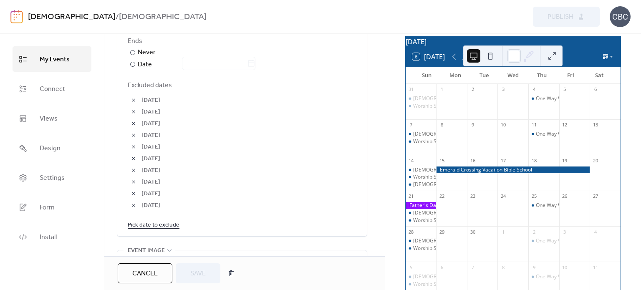
click at [165, 224] on link "Pick date to exclude" at bounding box center [154, 224] width 52 height 10
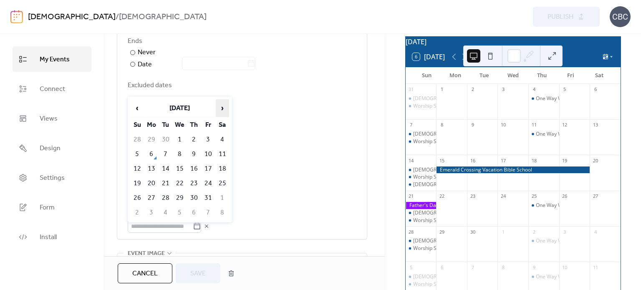
click at [219, 106] on span "›" at bounding box center [222, 108] width 13 height 17
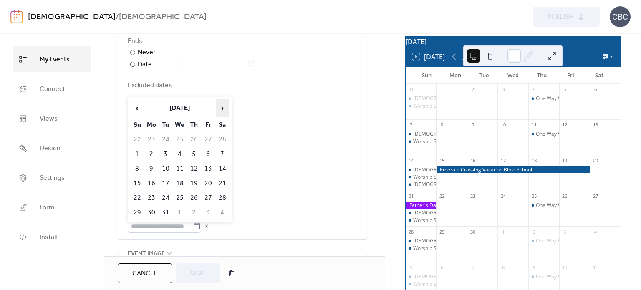
click at [219, 106] on span "›" at bounding box center [222, 108] width 13 height 17
click at [138, 181] on td "21" at bounding box center [137, 183] width 13 height 14
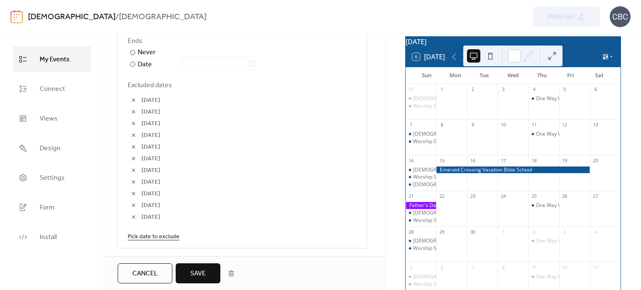
click at [199, 274] on span "Save" at bounding box center [197, 274] width 15 height 10
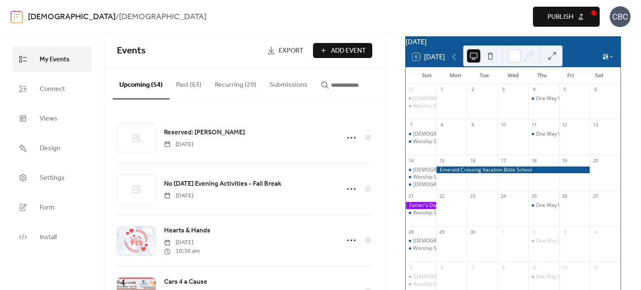
click at [547, 18] on span "Publish" at bounding box center [560, 17] width 26 height 10
click at [359, 48] on span "Add Event" at bounding box center [348, 51] width 35 height 10
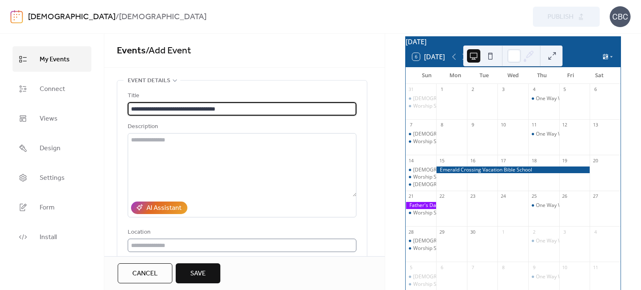
type input "**********"
click at [167, 248] on input "text" at bounding box center [242, 245] width 229 height 13
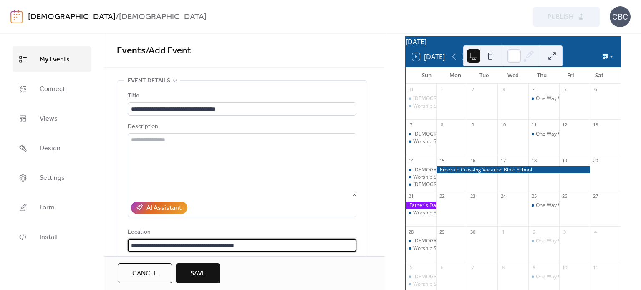
type input "**********"
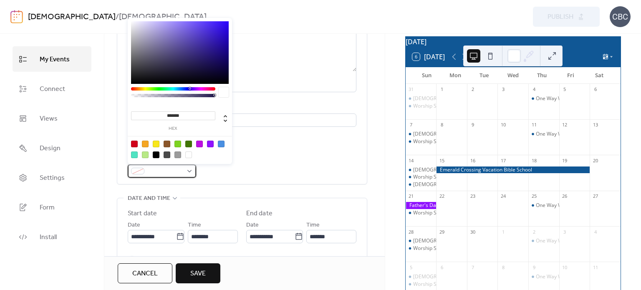
click at [189, 171] on div at bounding box center [162, 170] width 68 height 13
drag, startPoint x: 189, startPoint y: 115, endPoint x: 153, endPoint y: 115, distance: 36.7
click at [153, 115] on input "*******" at bounding box center [173, 115] width 84 height 9
type input "******"
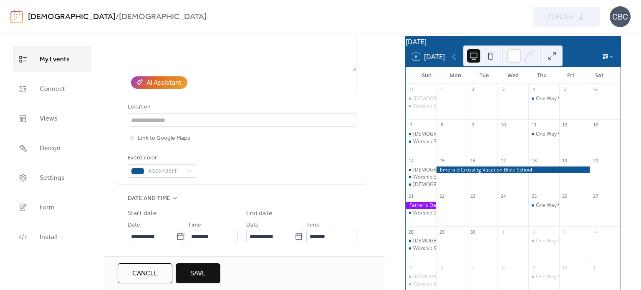
click at [284, 173] on div "Event color #105795FF" at bounding box center [242, 165] width 229 height 25
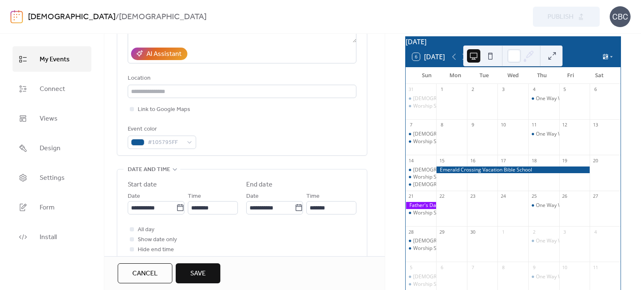
scroll to position [167, 0]
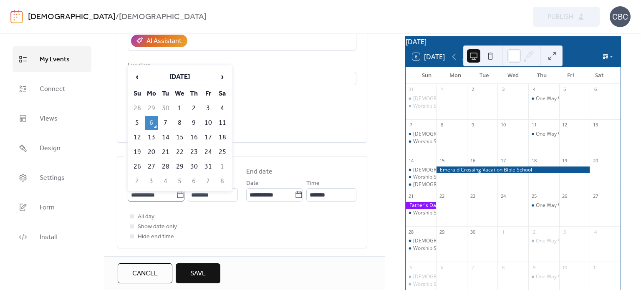
click at [176, 194] on icon at bounding box center [180, 195] width 8 height 8
click at [176, 194] on input "**********" at bounding box center [152, 194] width 48 height 13
click at [224, 75] on span "›" at bounding box center [222, 76] width 13 height 17
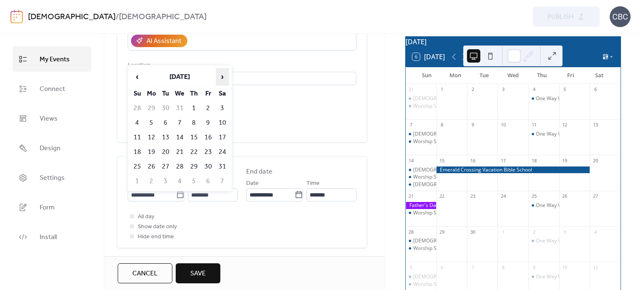
click at [224, 75] on span "›" at bounding box center [222, 76] width 13 height 17
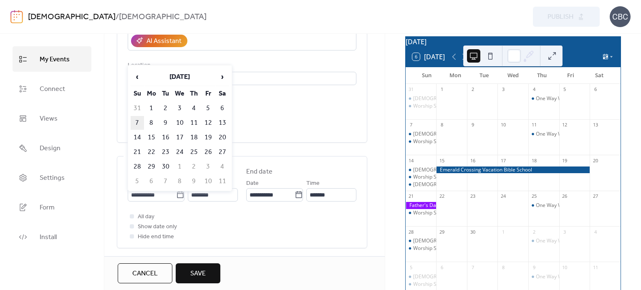
click at [134, 120] on td "7" at bounding box center [137, 123] width 13 height 14
type input "**********"
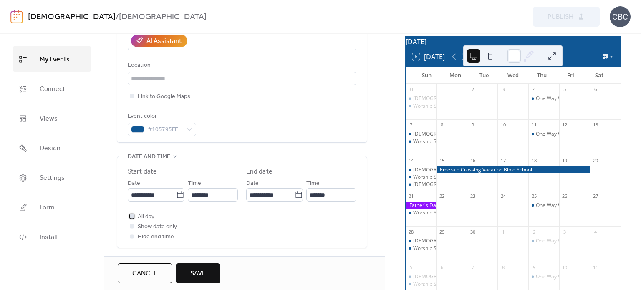
click at [131, 216] on div at bounding box center [132, 216] width 4 height 4
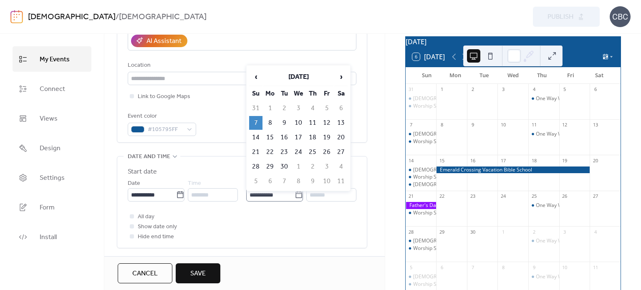
click at [297, 194] on icon at bounding box center [299, 195] width 8 height 8
click at [295, 194] on input "**********" at bounding box center [270, 194] width 48 height 13
click at [297, 118] on td "10" at bounding box center [298, 123] width 13 height 14
type input "**********"
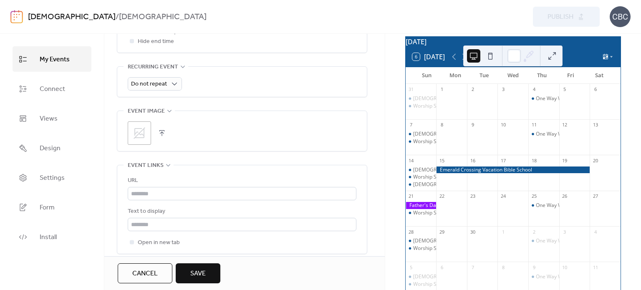
scroll to position [375, 0]
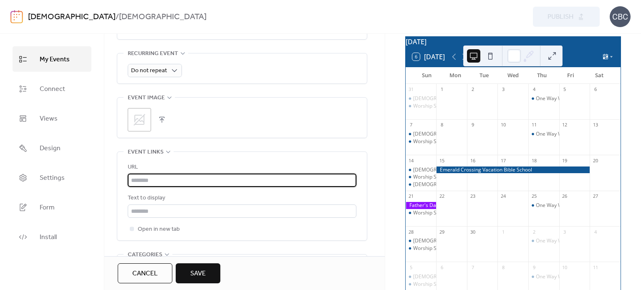
paste input "**********"
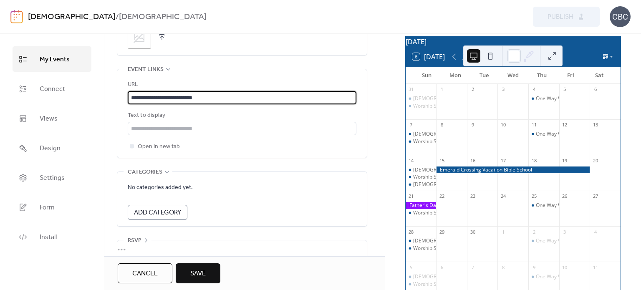
scroll to position [459, 0]
type input "**********"
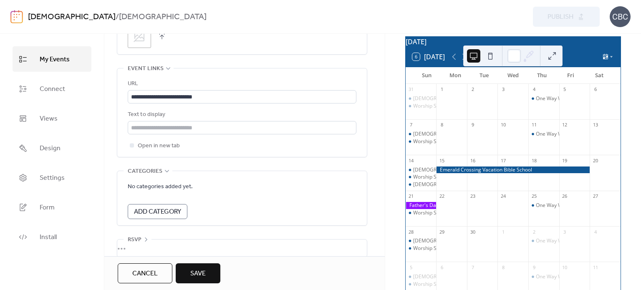
click at [201, 273] on span "Save" at bounding box center [197, 274] width 15 height 10
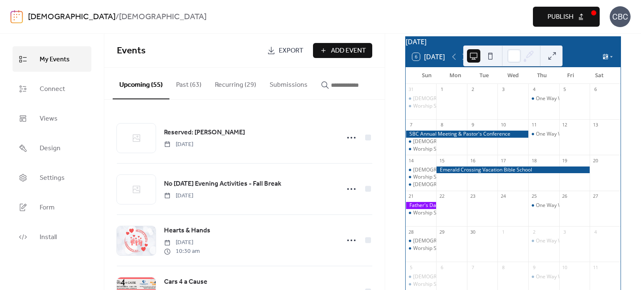
click at [481, 138] on div at bounding box center [466, 134] width 123 height 7
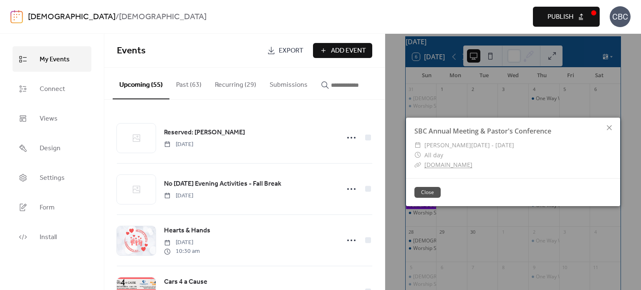
click at [551, 17] on span "Publish" at bounding box center [560, 17] width 26 height 10
click at [425, 189] on button "Close" at bounding box center [427, 192] width 26 height 11
